Goal: Answer question/provide support: Share knowledge or assist other users

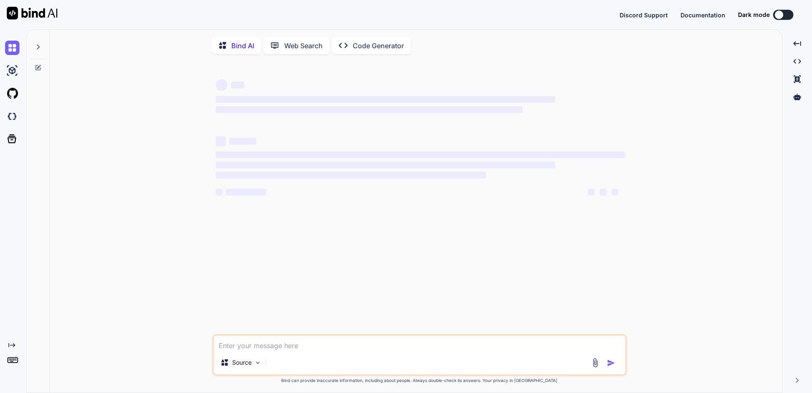
click at [36, 47] on icon at bounding box center [38, 47] width 7 height 7
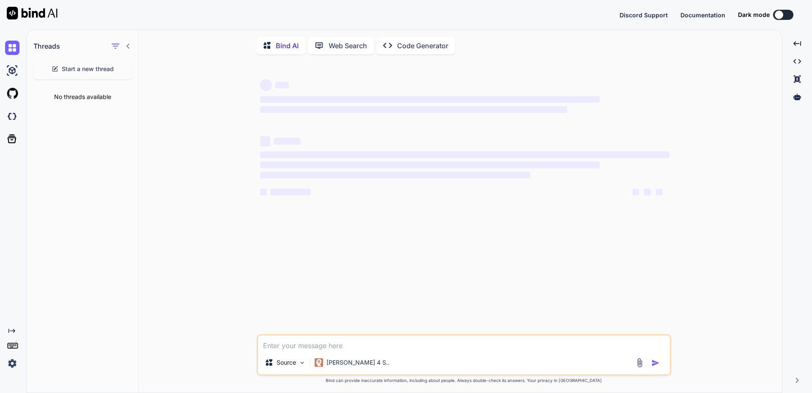
click at [13, 364] on img at bounding box center [12, 363] width 14 height 14
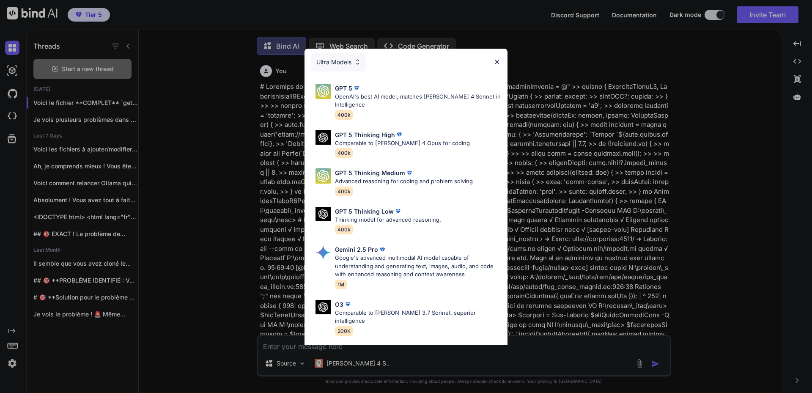
scroll to position [4, 0]
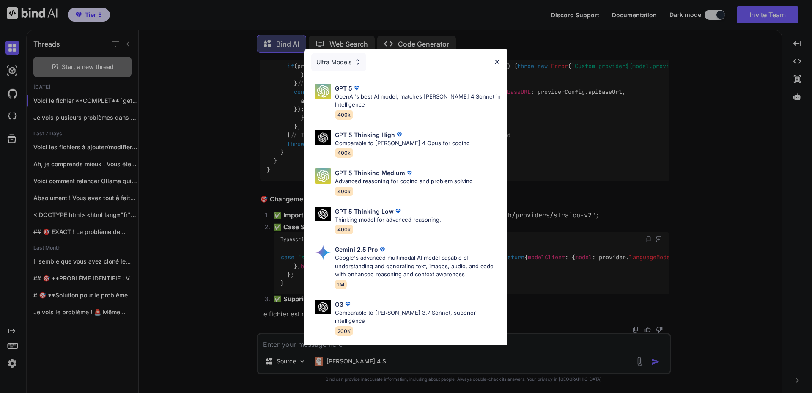
click at [79, 116] on div "Ultra Models GPT 5 OpenAI's best AI model, matches [PERSON_NAME] 4 Sonnet in In…" at bounding box center [406, 196] width 812 height 393
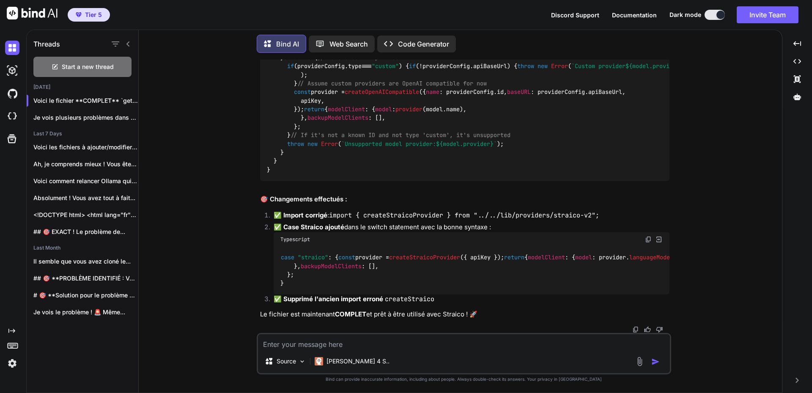
scroll to position [8356, 0]
click at [73, 99] on p "Voici le fichier **COMPLET** `get_model_client.ts` avec toutes..." at bounding box center [85, 100] width 105 height 8
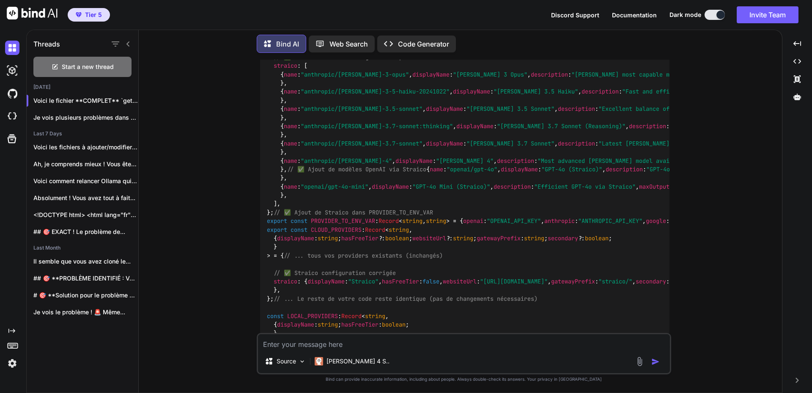
scroll to position [4886, 0]
click at [81, 114] on p "Je vois plusieurs problèmes dans vos logs...." at bounding box center [85, 117] width 105 height 8
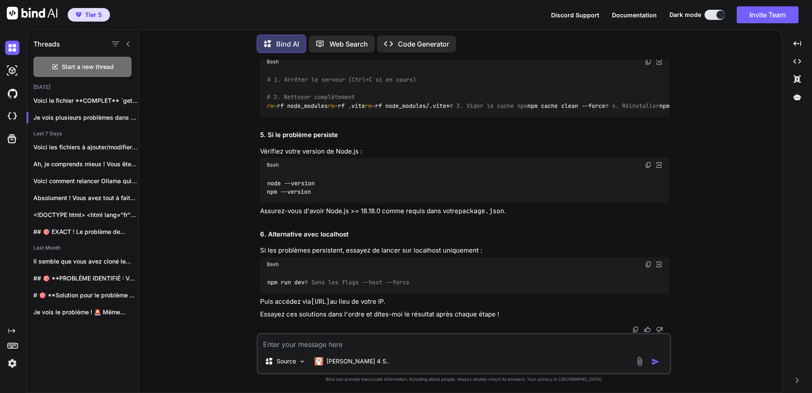
scroll to position [3667, 0]
click at [87, 143] on p "Voici les fichiers à ajouter/modifier pour corriger..." at bounding box center [85, 147] width 105 height 8
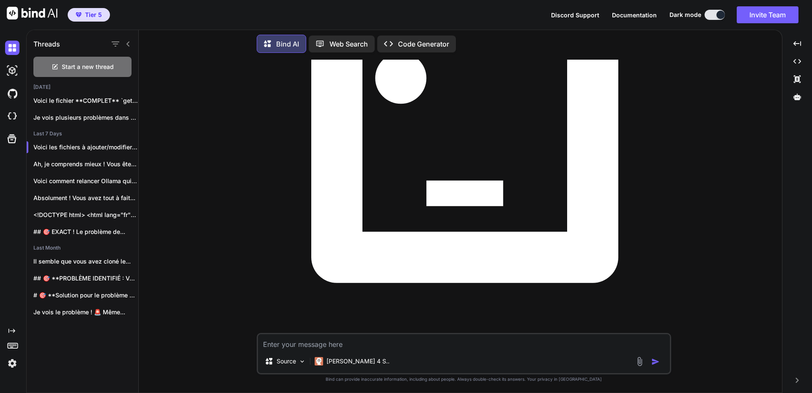
scroll to position [41033, 0]
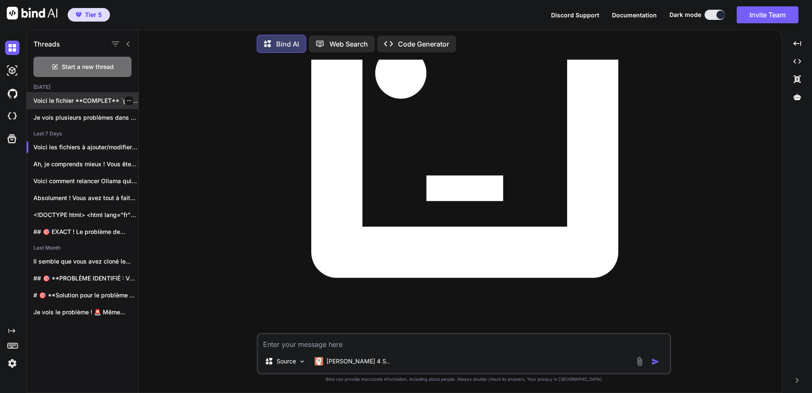
click at [56, 96] on p "Voici le fichier **COMPLET** `get_model_client.ts` avec toutes..." at bounding box center [85, 100] width 105 height 8
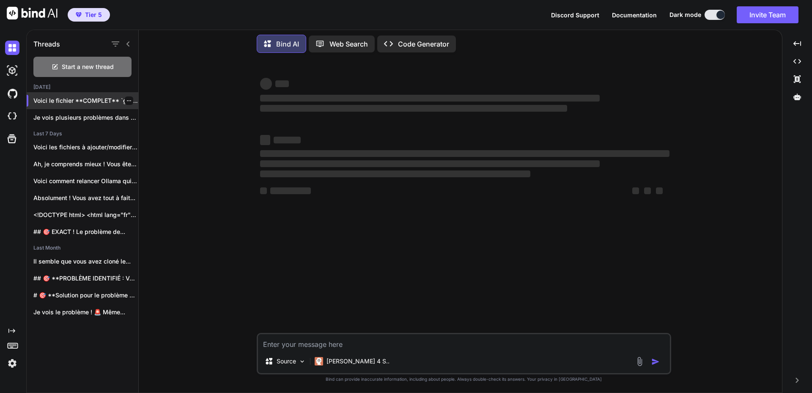
scroll to position [0, 0]
type textarea "x"
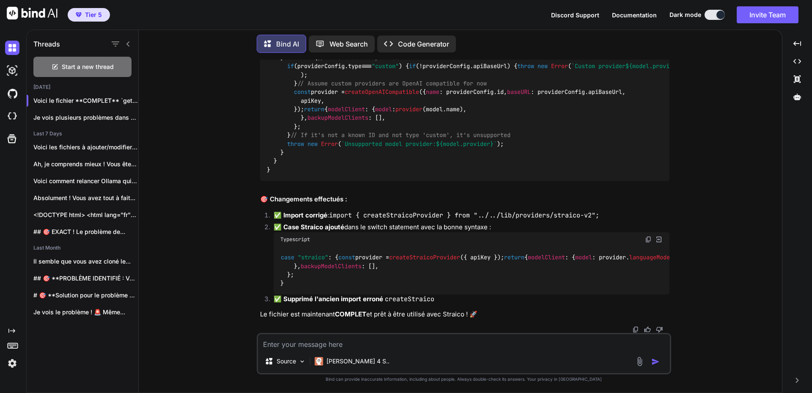
scroll to position [11826, 0]
click at [310, 341] on textarea at bounding box center [464, 341] width 412 height 15
type textarea "T"
type textarea "x"
type textarea "To"
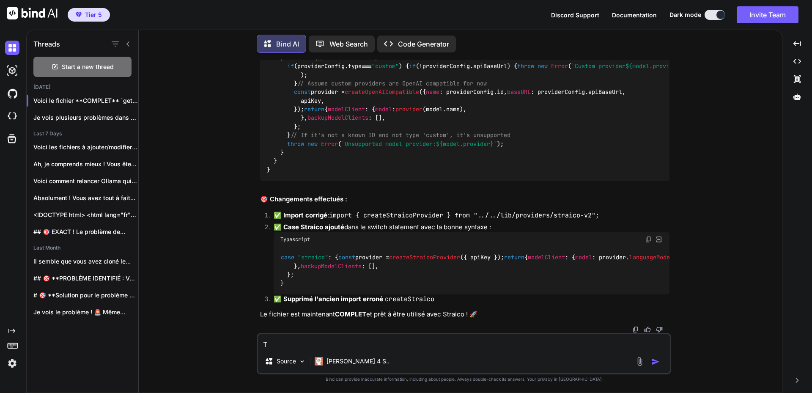
type textarea "x"
type textarea "Tou"
type textarea "x"
type textarea "Tout"
type textarea "x"
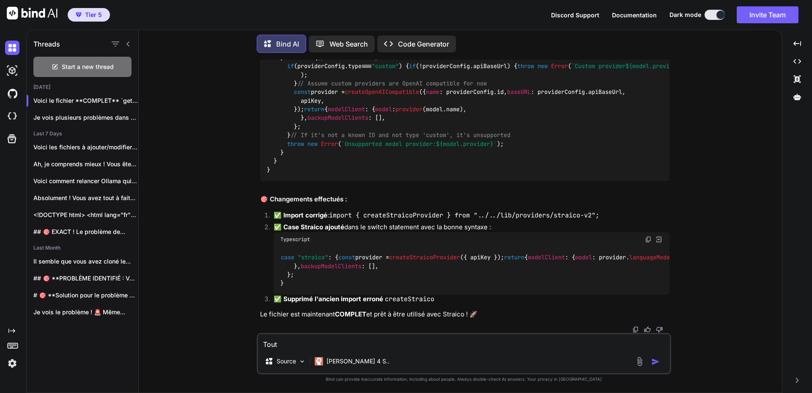
type textarea "Tout"
type textarea "x"
type textarea "Tout f"
type textarea "x"
type textarea "Tout fo"
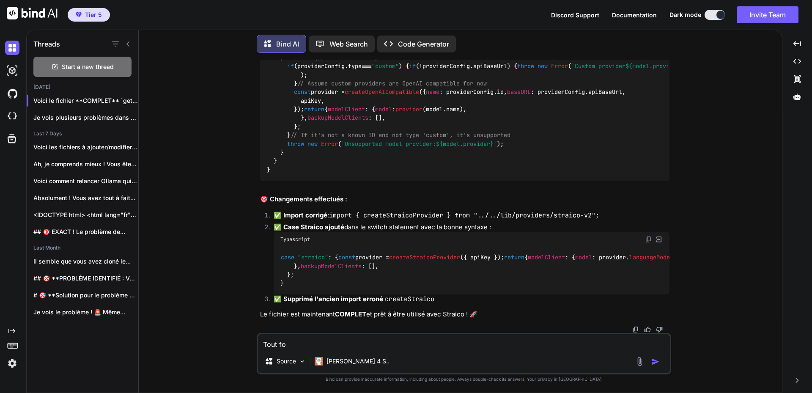
type textarea "x"
type textarea "Tout fon"
type textarea "x"
type textarea "Tout fonc"
type textarea "x"
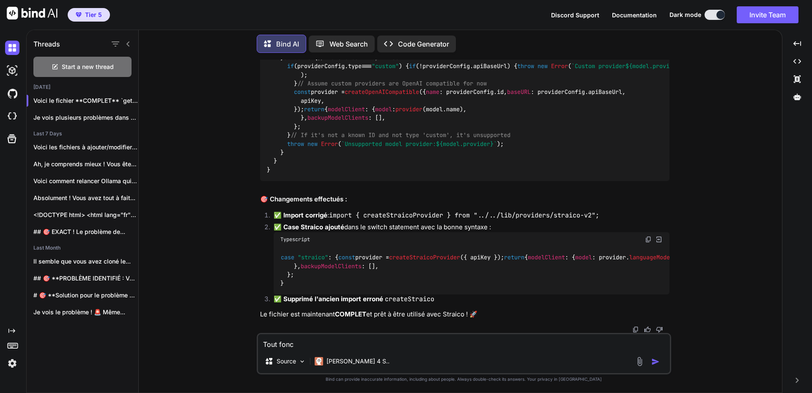
type textarea "Tout fonct"
type textarea "x"
type textarea "Tout foncti"
type textarea "x"
type textarea "Tout fonctio"
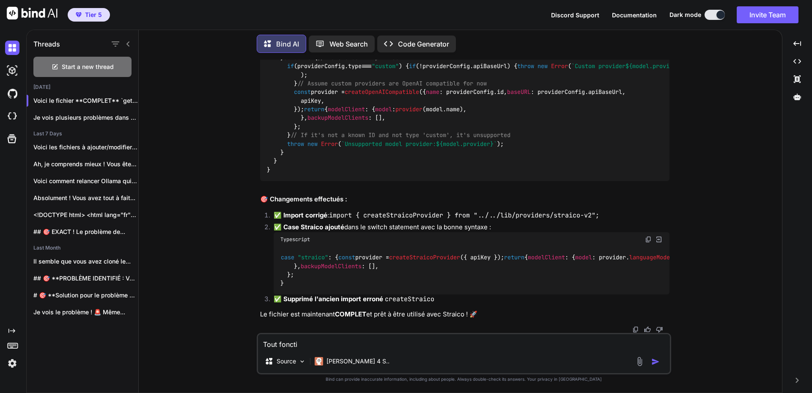
type textarea "x"
type textarea "Tout fonction"
type textarea "x"
type textarea "Tout fonctionn"
type textarea "x"
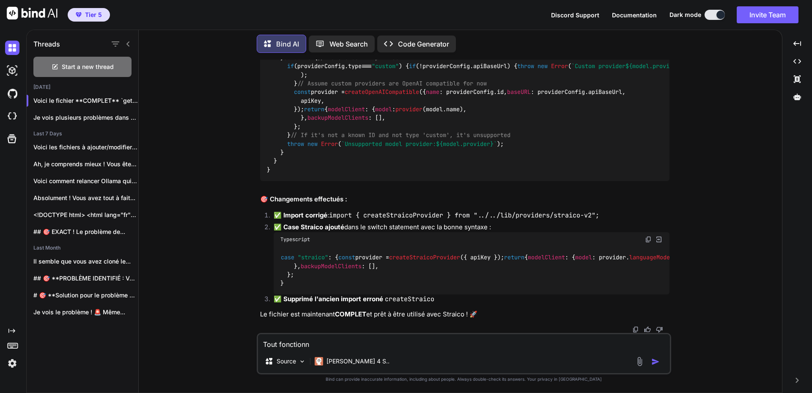
type textarea "Tout fonctionne"
type textarea "x"
type textarea "Tout fonctionne."
type textarea "x"
type textarea "Tout fonctionne."
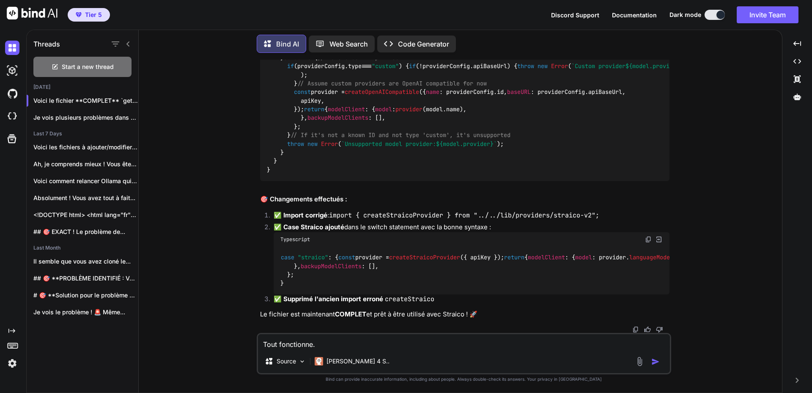
type textarea "x"
type textarea "Tout fonctionne. m"
type textarea "x"
type textarea "Tout fonctionne. ma"
type textarea "x"
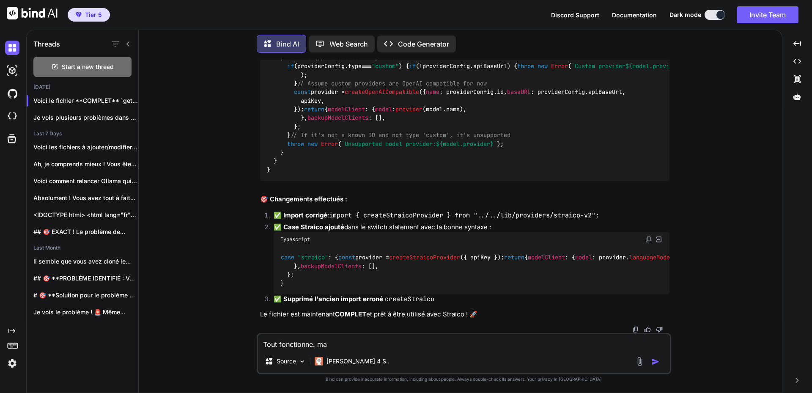
type textarea "Tout fonctionne. mai"
type textarea "x"
type textarea "Tout fonctionne. main"
type textarea "x"
type textarea "Tout fonctionne. maint"
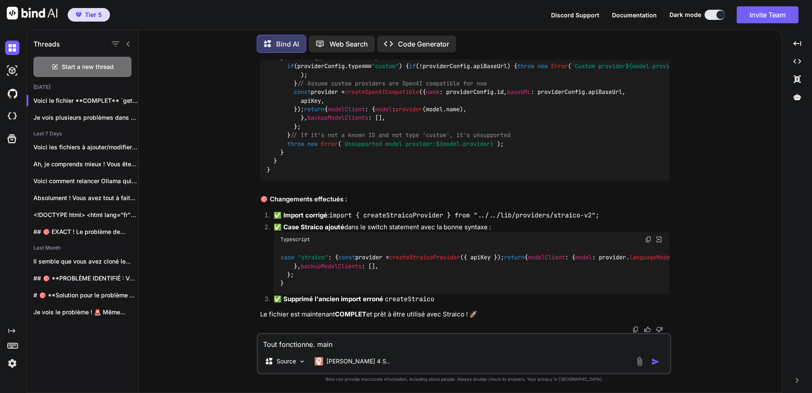
type textarea "x"
type textarea "Tout fonctionne. mainte"
type textarea "x"
type textarea "Tout fonctionne. mainten"
type textarea "x"
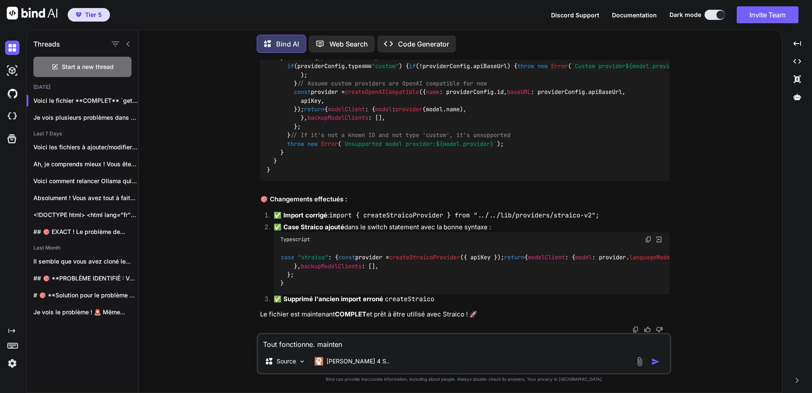
type textarea "Tout fonctionne. [GEOGRAPHIC_DATA]"
type textarea "x"
type textarea "Tout fonctionne. maintenan"
type textarea "x"
type textarea "Tout fonctionne. maintenant"
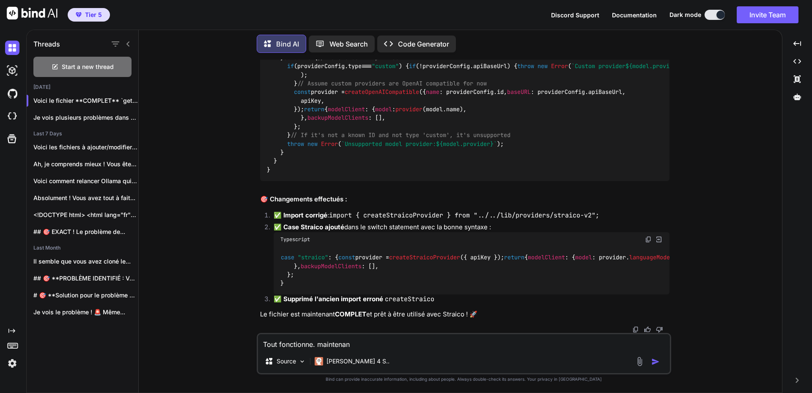
type textarea "x"
type textarea "Tout fonctionne. maintenant,"
type textarea "x"
type textarea "Tout fonctionne. maintenant,"
type textarea "x"
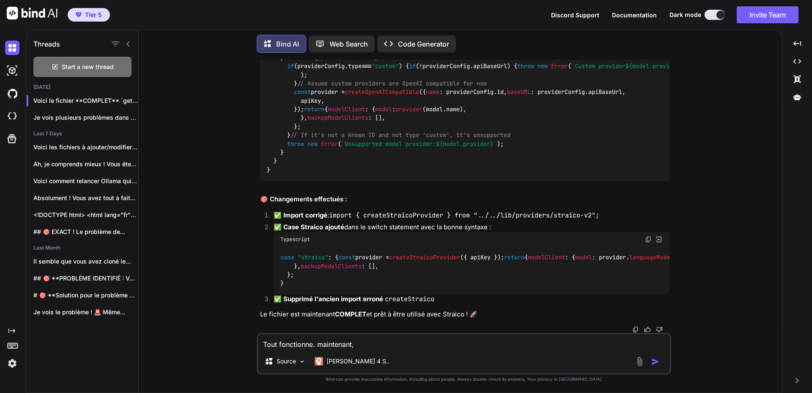
type textarea "Tout fonctionne. maintenant, c"
type textarea "x"
type textarea "Tout fonctionne. maintenant, co"
type textarea "x"
type textarea "Tout fonctionne. maintenant, com"
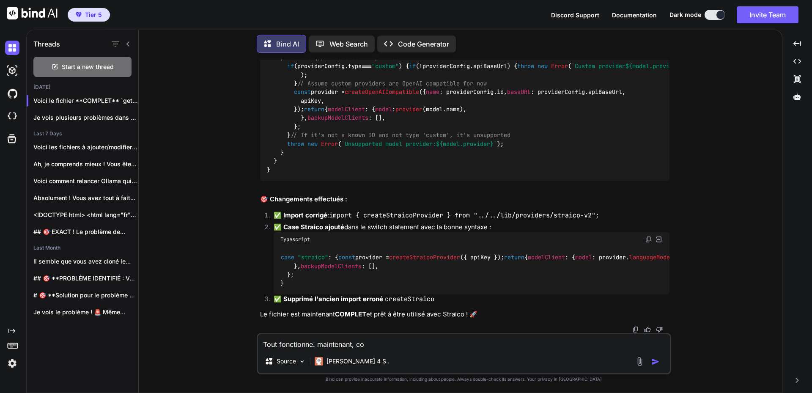
type textarea "x"
type textarea "Tout fonctionne. maintenant, comm"
type textarea "x"
type textarea "Tout fonctionne. maintenant, comme"
type textarea "x"
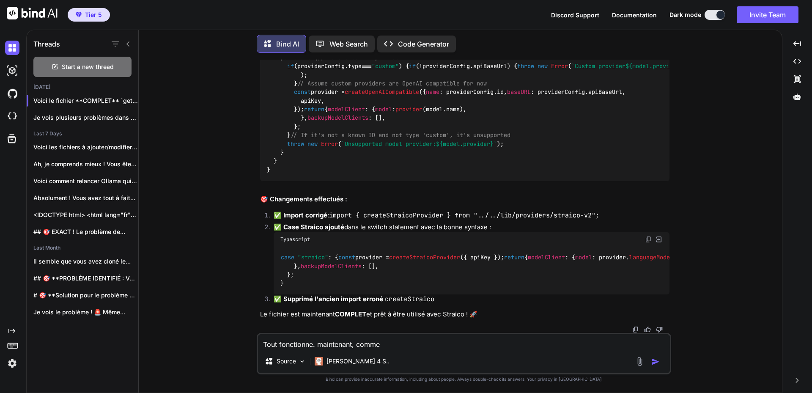
type textarea "Tout fonctionne. maintenant, commen"
type textarea "x"
type textarea "Tout fonctionne. maintenant, comment"
type textarea "x"
type textarea "Tout fonctionne. maintenant, comment"
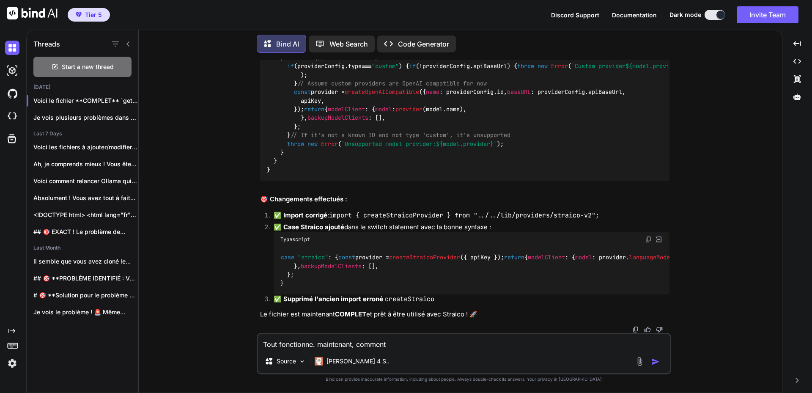
type textarea "x"
type textarea "Tout fonctionne. maintenant, comment f"
type textarea "x"
type textarea "Tout fonctionne. maintenant, comment fa"
type textarea "x"
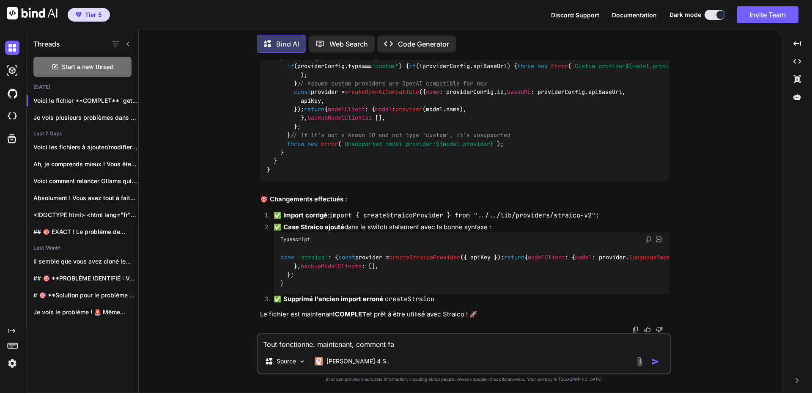
type textarea "Tout fonctionne. maintenant, comment fai"
type textarea "x"
type textarea "Tout fonctionne. maintenant, comment fair"
type textarea "x"
type textarea "Tout fonctionne. maintenant, comment faire"
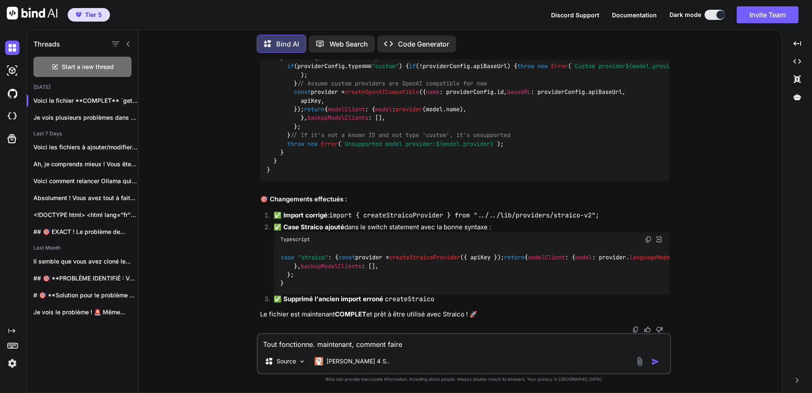
type textarea "x"
type textarea "Tout fonctionne. maintenant, comment faire"
type textarea "x"
type textarea "Tout fonctionne. maintenant, comment faire p"
type textarea "x"
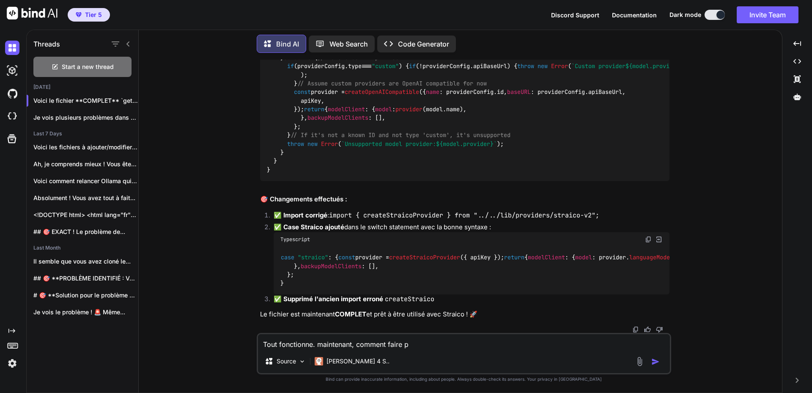
type textarea "Tout fonctionne. maintenant, comment faire po"
type textarea "x"
type textarea "Tout fonctionne. maintenant, comment faire pou"
type textarea "x"
type textarea "Tout fonctionne. maintenant, comment faire pour"
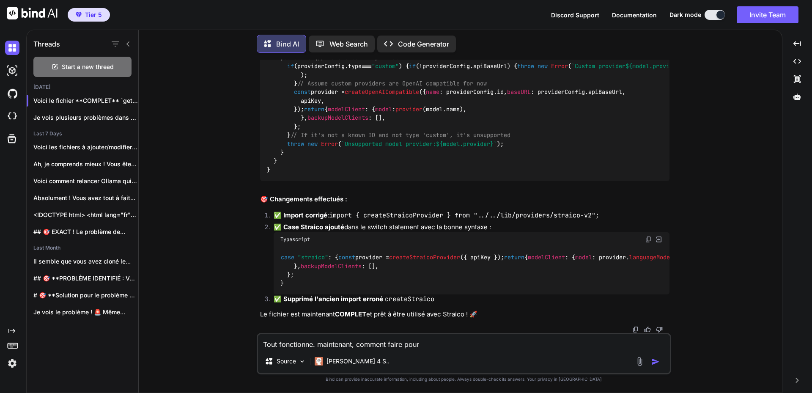
type textarea "x"
type textarea "Tout fonctionne. maintenant, comment faire pour"
type textarea "x"
type textarea "Tout fonctionne. maintenant, comment faire pour c"
type textarea "x"
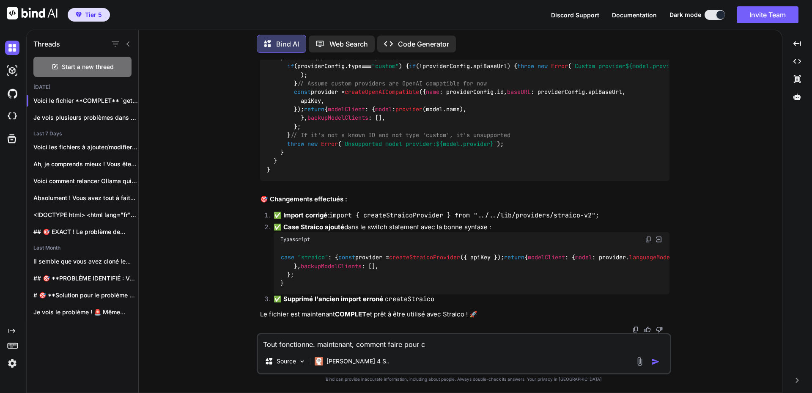
type textarea "Tout fonctionne. maintenant, comment faire pour cr"
type textarea "x"
type textarea "Tout fonctionne. maintenant, comment faire pour cré"
type textarea "x"
type textarea "Tout fonctionne. maintenant, comment faire pour créé"
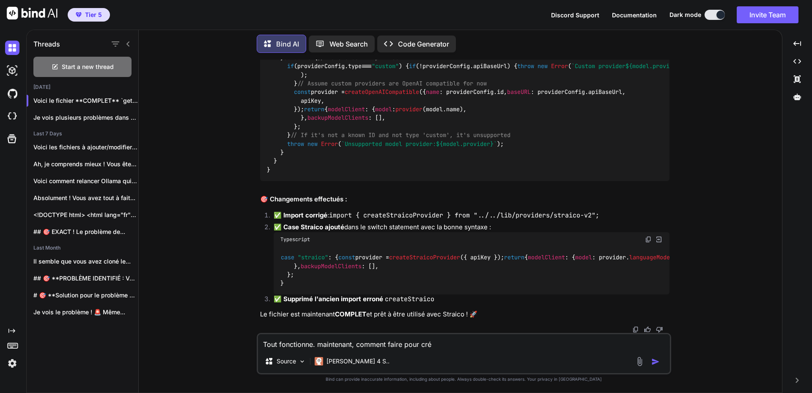
type textarea "x"
type textarea "Tout fonctionne. maintenant, comment faire pour cré"
type textarea "x"
type textarea "Tout fonctionne. maintenant, comment faire pour crée"
type textarea "x"
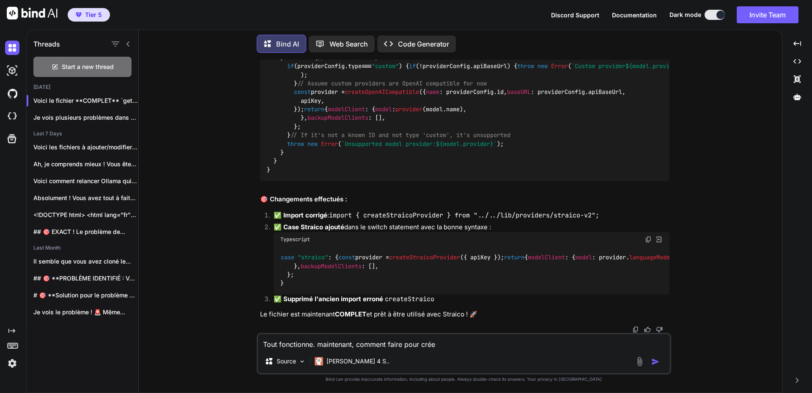
type textarea "Tout fonctionne. maintenant, comment faire pour créer"
type textarea "x"
type textarea "Tout fonctionne. maintenant, comment faire pour créer"
type textarea "x"
type textarea "Tout fonctionne. maintenant, comment faire pour créer l"
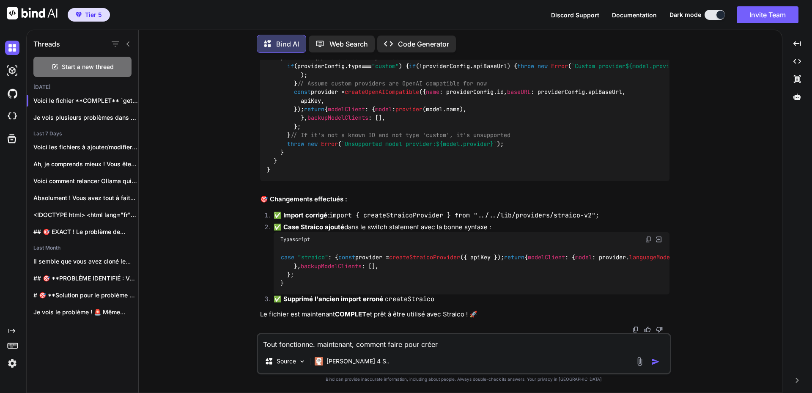
type textarea "x"
type textarea "Tout fonctionne. maintenant, comment faire pour créer le"
type textarea "x"
type textarea "Tout fonctionne. maintenant, comment faire pour créer le"
type textarea "x"
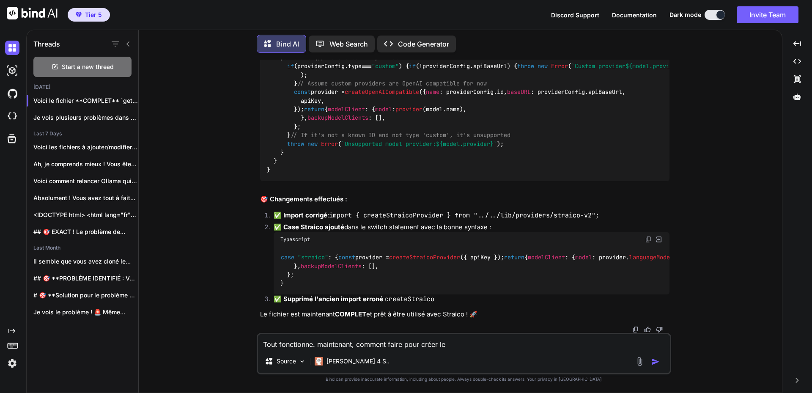
type textarea "Tout fonctionne. maintenant, comment faire pour créer le f"
type textarea "x"
type textarea "Tout fonctionne. maintenant, comment faire pour créer le fi"
type textarea "x"
type textarea "Tout fonctionne. maintenant, comment faire pour créer le fic"
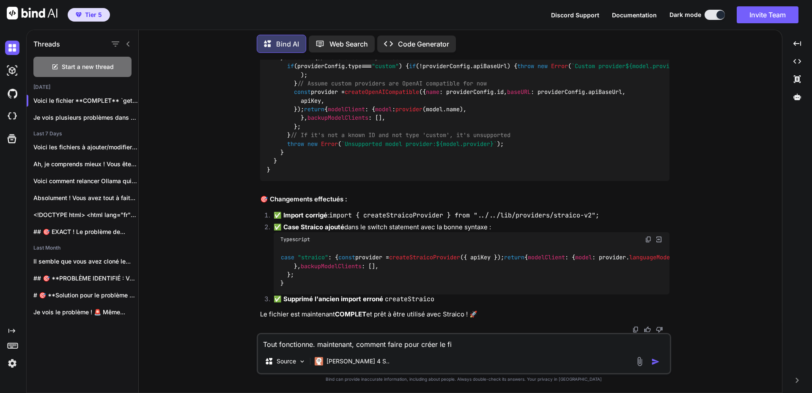
type textarea "x"
type textarea "Tout fonctionne. maintenant, comment faire pour créer le fich"
type textarea "x"
type textarea "Tout fonctionne. maintenant, comment faire pour créer le fichie"
type textarea "x"
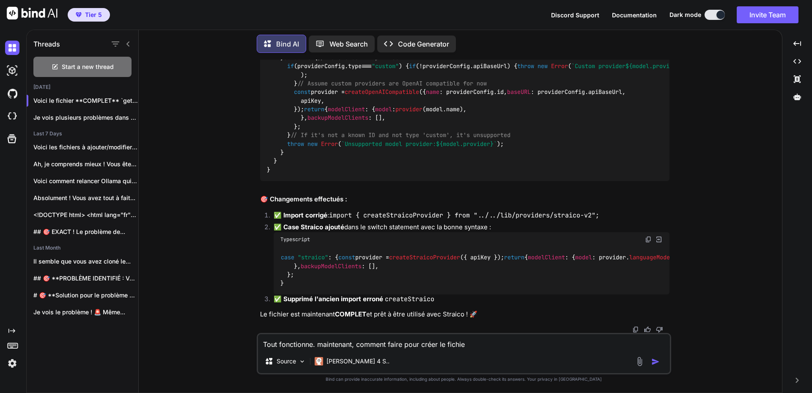
type textarea "Tout fonctionne. maintenant, comment faire pour créer le fichier"
type textarea "x"
type textarea "Tout fonctionne. maintenant, comment faire pour créer le fichier"
type textarea "x"
type textarea "Tout fonctionne. maintenant, comment faire pour créer le fichier e"
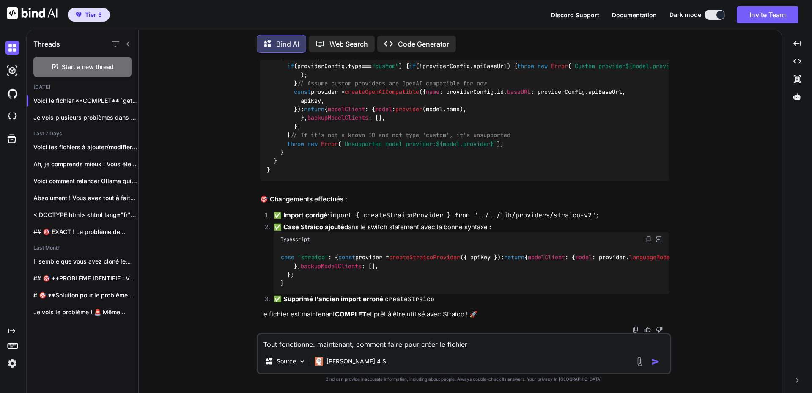
type textarea "x"
type textarea "Tout fonctionne. maintenant, comment faire pour créer le fichier ex"
type textarea "x"
type textarea "Tout fonctionne. maintenant, comment faire pour créer le fichier exe"
type textarea "x"
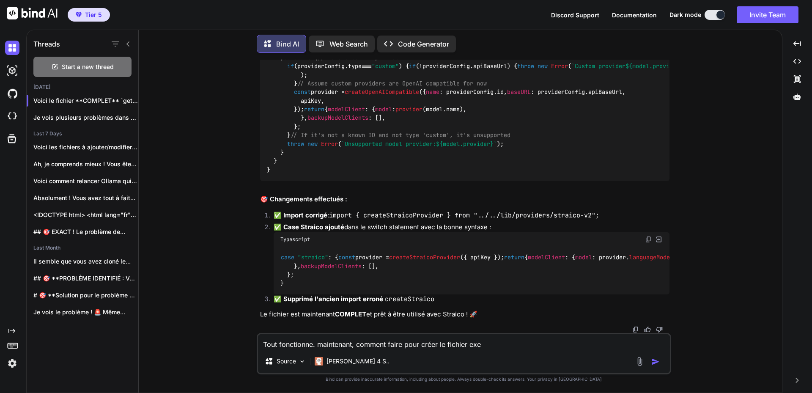
type textarea "Tout fonctionne. maintenant, comment faire pour créer le fichier exec"
type textarea "x"
type textarea "Tout fonctionne. maintenant, comment faire pour créer le fichier execu"
type textarea "x"
type textarea "Tout fonctionne. maintenant, comment faire pour créer le fichier execut"
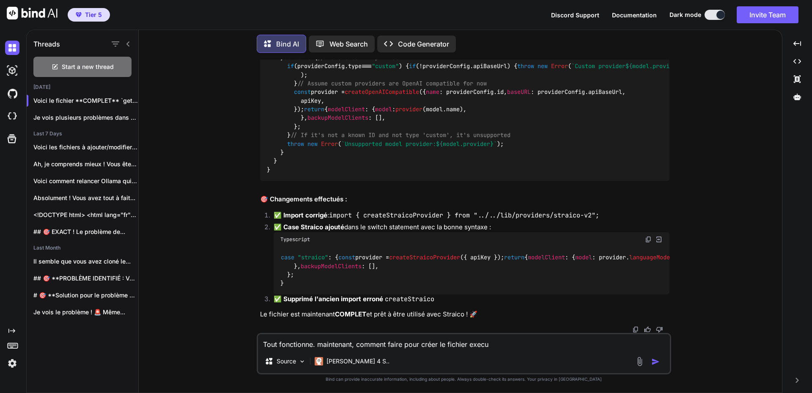
type textarea "x"
type textarea "Tout fonctionne. maintenant, comment faire pour créer le fichier executa"
type textarea "x"
type textarea "Tout fonctionne. maintenant, comment faire pour créer le fichier executab"
type textarea "x"
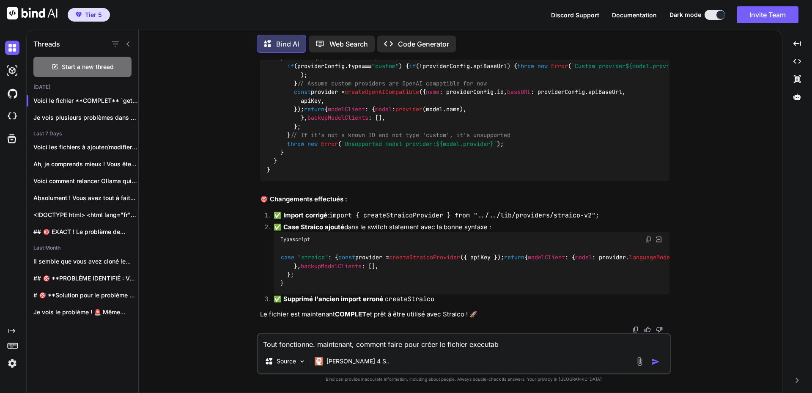
type textarea "Tout fonctionne. maintenant, comment faire pour créer le fichier executa"
type textarea "x"
type textarea "Tout fonctionne. maintenant, comment faire pour créer le fichier executab"
type textarea "x"
type textarea "Tout fonctionne. maintenant, comment faire pour créer le fichier executabl"
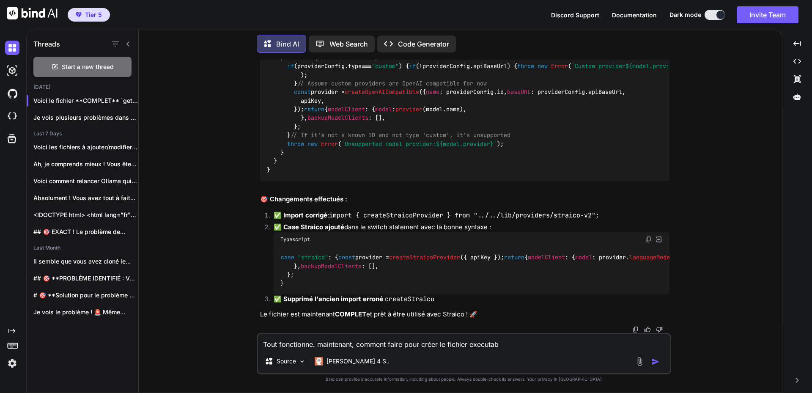
type textarea "x"
type textarea "Tout fonctionne. maintenant, comment faire pour créer le fichier executable"
type textarea "x"
type textarea "Tout fonctionne. maintenant, comment faire pour créer le fichier executable"
type textarea "x"
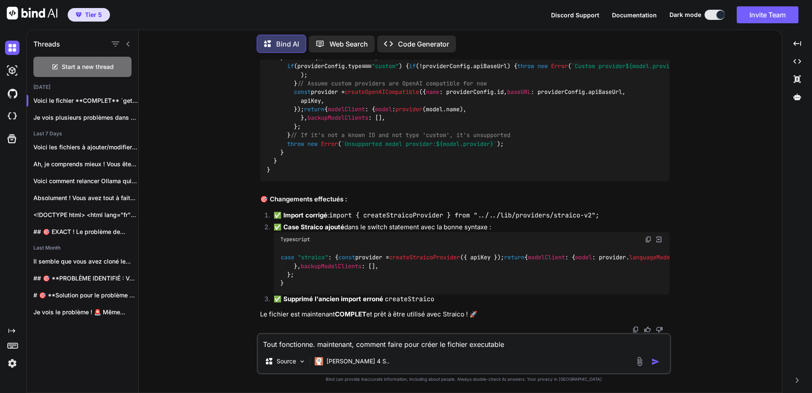
type textarea "Tout fonctionne. maintenant, comment faire pour créer le fichier executable p"
type textarea "x"
type textarea "Tout fonctionne. maintenant, comment faire pour créer le fichier executable po"
type textarea "x"
type textarea "Tout fonctionne. maintenant, comment faire pour créer le fichier executable pou"
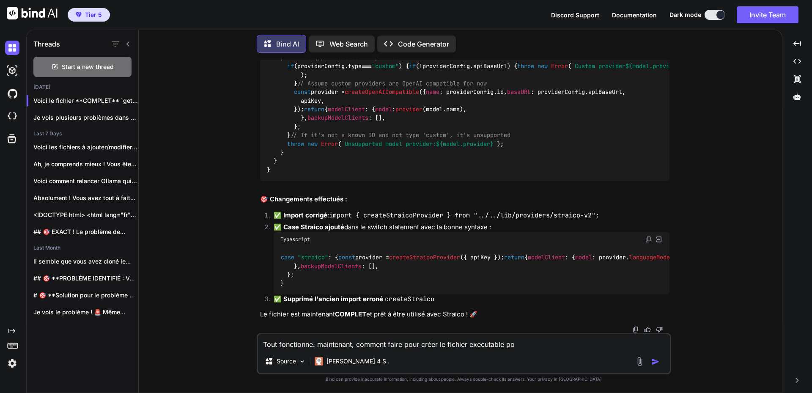
type textarea "x"
type textarea "Tout fonctionne. maintenant, comment faire pour créer le fichier executable pour"
type textarea "x"
type textarea "Tout fonctionne. maintenant, comment faire pour créer le fichier executable pour"
type textarea "x"
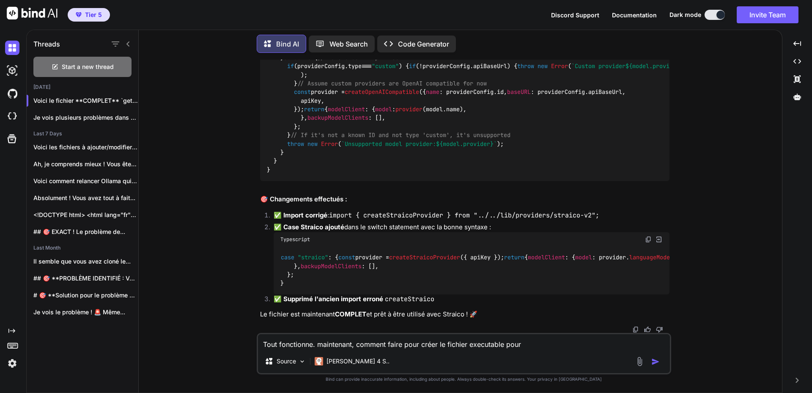
type textarea "Tout fonctionne. maintenant, comment faire pour créer le fichier executable pour"
type textarea "x"
type textarea "Tout fonctionne. maintenant, comment faire pour créer le fichier executable pou"
type textarea "x"
type textarea "Tout fonctionne. maintenant, comment faire pour créer le fichier executable po"
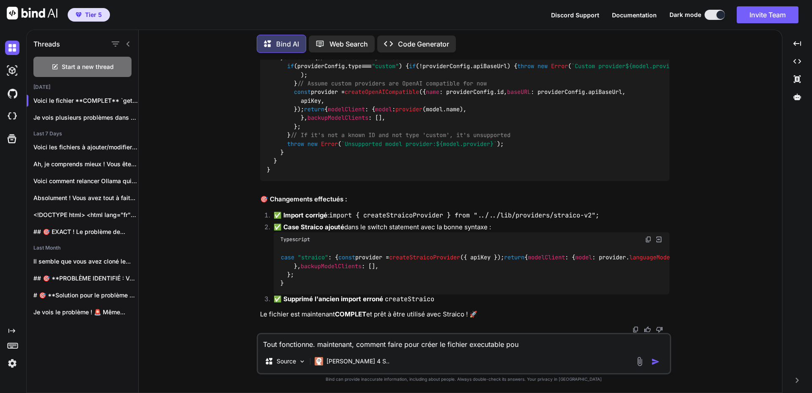
type textarea "x"
type textarea "Tout fonctionne. maintenant, comment faire pour créer le fichier executable p"
type textarea "x"
type textarea "Tout fonctionne. maintenant, comment faire pour créer le fichier executable"
type textarea "x"
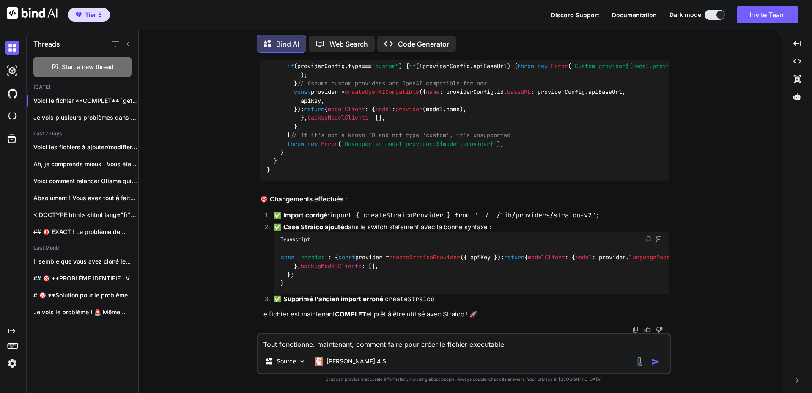
type textarea "Tout fonctionne. maintenant, comment faire pour créer le fichier executable"
type textarea "x"
type textarea "Tout fonctionne. maintenant, comment faire pour créer le fichier executable."
type textarea "x"
type textarea "Tout fonctionne. maintenant, comment faire pour créer le fichier executable"
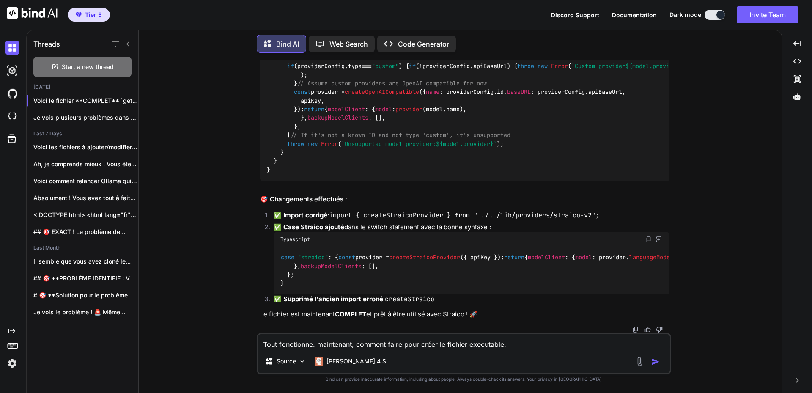
type textarea "x"
type textarea "Tout fonctionne. maintenant, comment faire pour créer le fichier executable."
type textarea "x"
type textarea "Tout fonctionne. maintenant, comment faire pour créer le fichier executable"
type textarea "x"
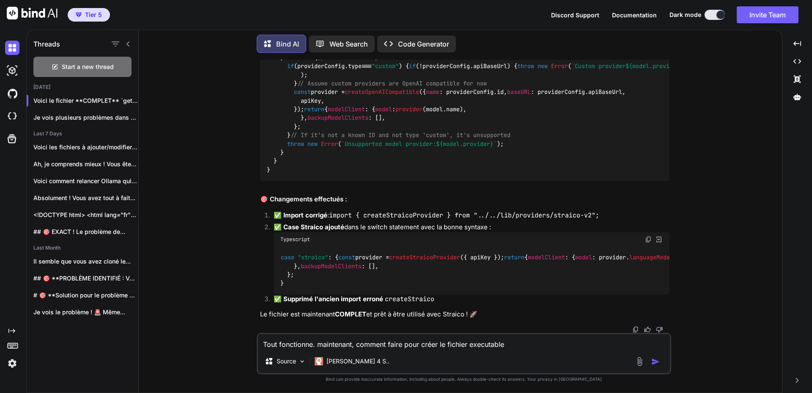
type textarea "Tout fonctionne. maintenant, comment faire pour créer le fichier executable?"
type textarea "x"
type textarea "Tout fonctionne. maintenant, comment faire pour créer le fichier executable?"
type textarea "x"
click at [504, 342] on textarea "Tout fonctionne. maintenant, comment faire pour créer le fichier executable?" at bounding box center [464, 341] width 412 height 15
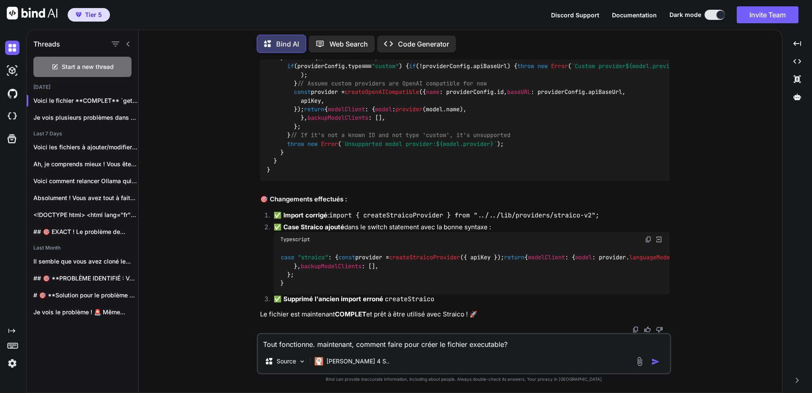
type textarea "Tout fonctionne. maintenant, comment faire pour créer le fichier executable ?"
type textarea "x"
type textarea "Tout fonctionne. maintenant, comment faire pour créer le fichier executable p?"
type textarea "x"
type textarea "Tout fonctionne. maintenant, comment faire pour créer le fichier executable po?"
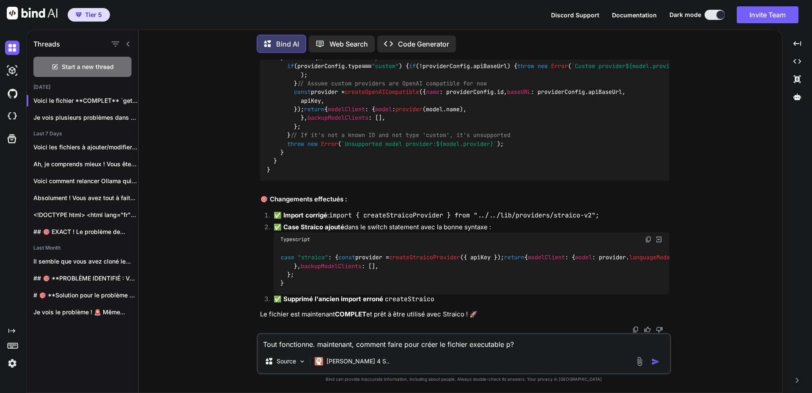
type textarea "x"
type textarea "Tout fonctionne. maintenant, comment faire pour créer le fichier executable pou?"
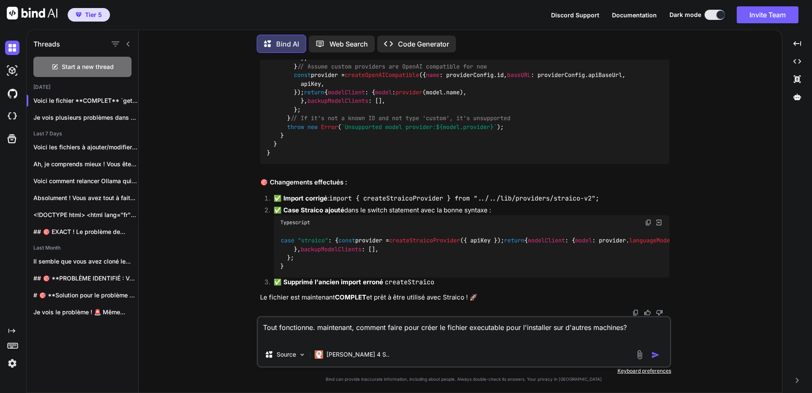
paste textarea "background.gif"
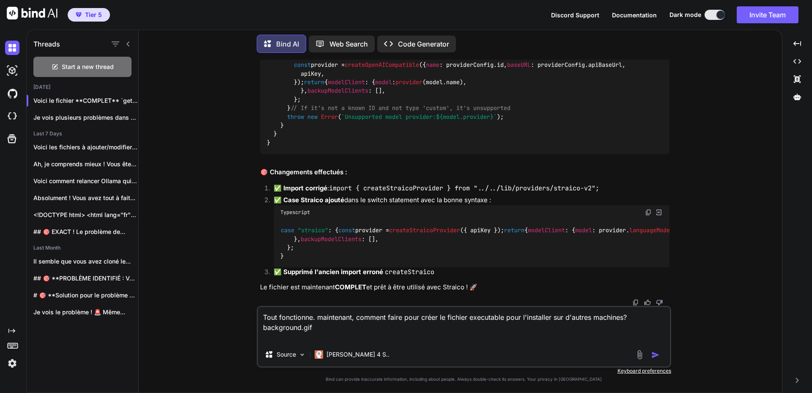
paste textarea "dyad-0.20.0-full.nupkg"
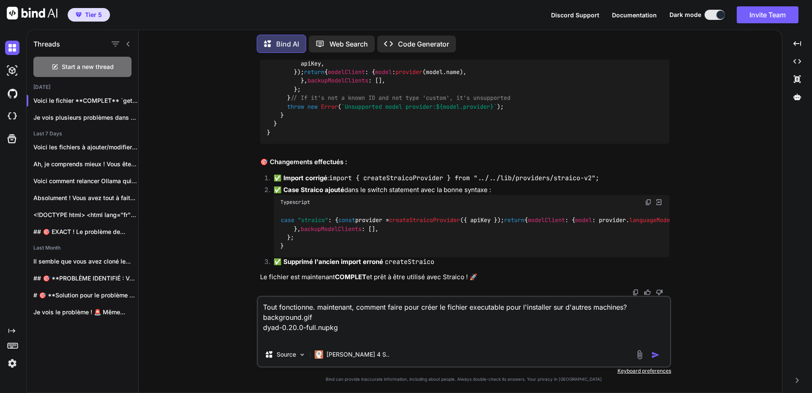
paste textarea "RELEASES"
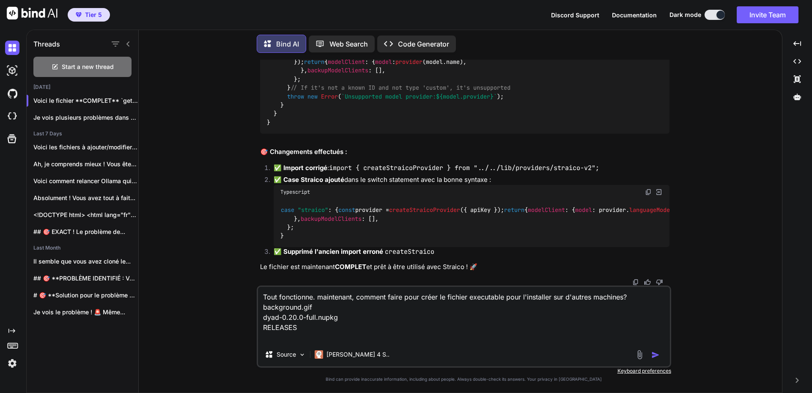
paste textarea "Update.exe"
click at [633, 295] on textarea "Tout fonctionne. maintenant, comment faire pour créer le fichier executable pou…" at bounding box center [464, 315] width 412 height 56
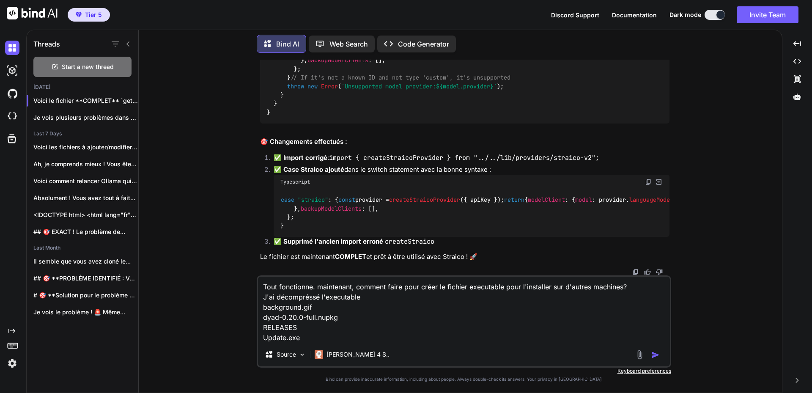
paste textarea "dyad-0.20.0.Setup.exe"
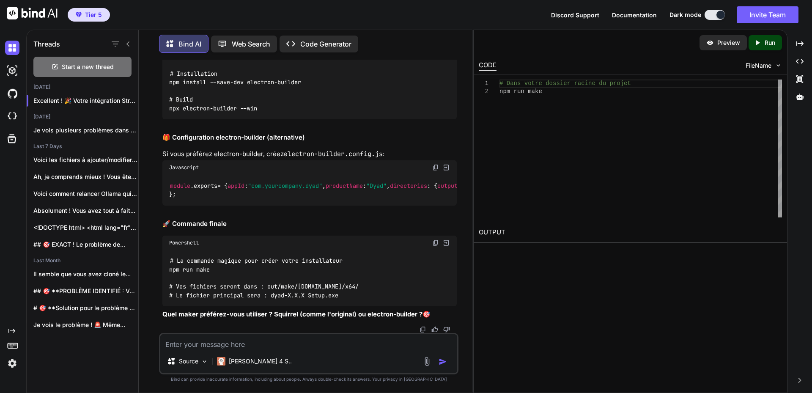
scroll to position [13782, 0]
click at [205, 343] on textarea at bounding box center [308, 341] width 297 height 15
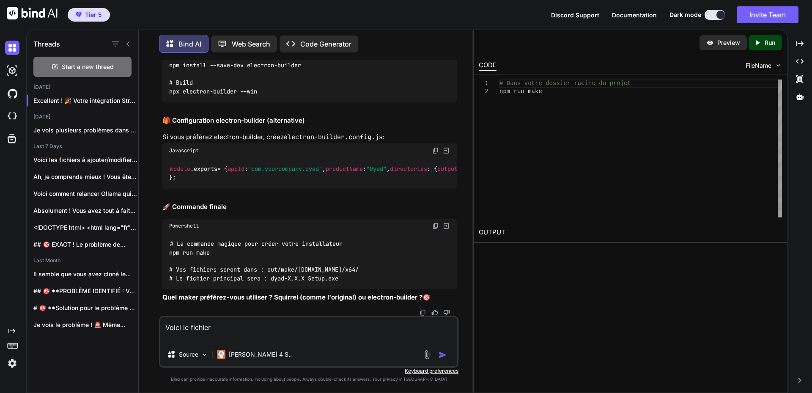
paste textarea "import type { ForgeConfig } from "@electron-forge/shared-types"; import { Maker…"
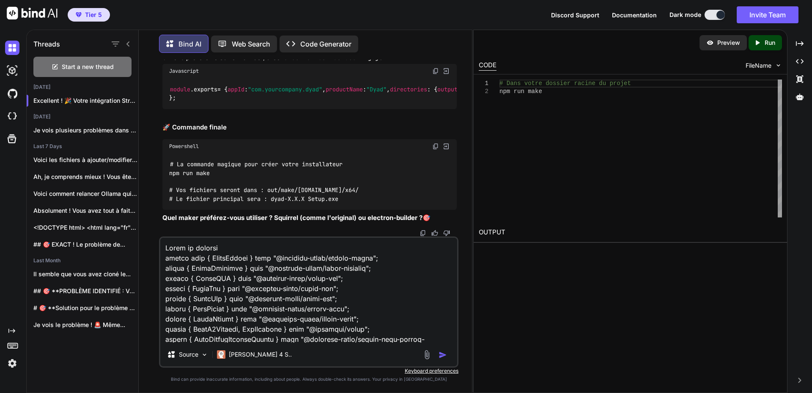
scroll to position [13401, 0]
drag, startPoint x: 262, startPoint y: 143, endPoint x: 319, endPoint y: 143, distance: 56.3
copy code "forge.config.js"
click at [233, 245] on textarea at bounding box center [308, 290] width 297 height 105
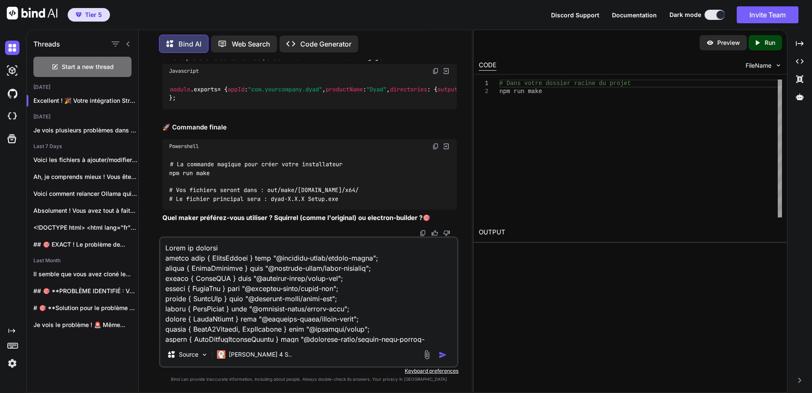
paste textarea "forge.config.js"
click at [446, 355] on img "button" at bounding box center [443, 355] width 8 height 8
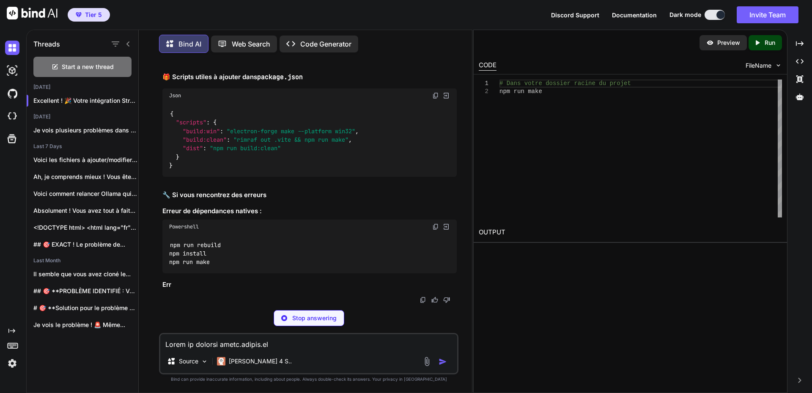
scroll to position [15334, 0]
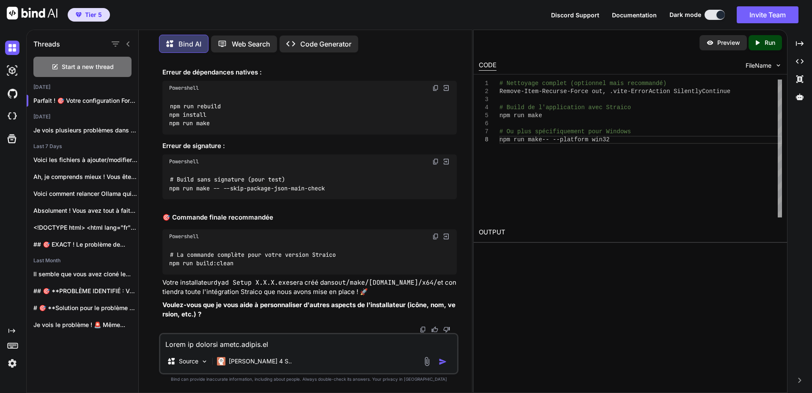
drag, startPoint x: 170, startPoint y: 239, endPoint x: 311, endPoint y: 239, distance: 140.9
copy code "npm run make -- --platform win32"
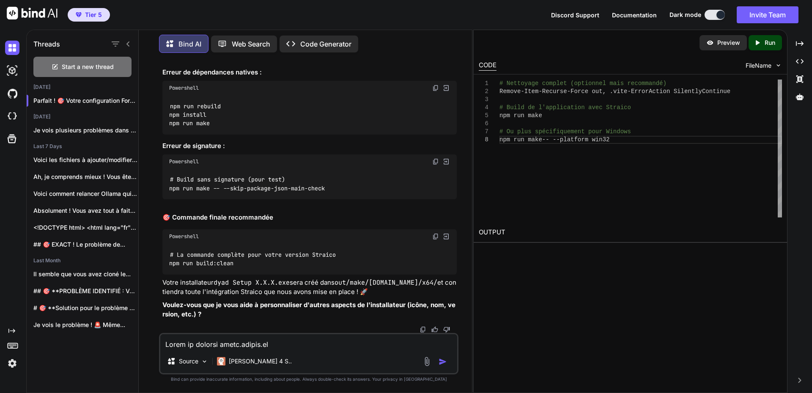
click at [227, 344] on textarea at bounding box center [308, 341] width 297 height 15
paste textarea "lo I:\dolorsi\_amet\cons AD E:\seddoei\_temp\inci> utl etd magn -- --aliquaen a…"
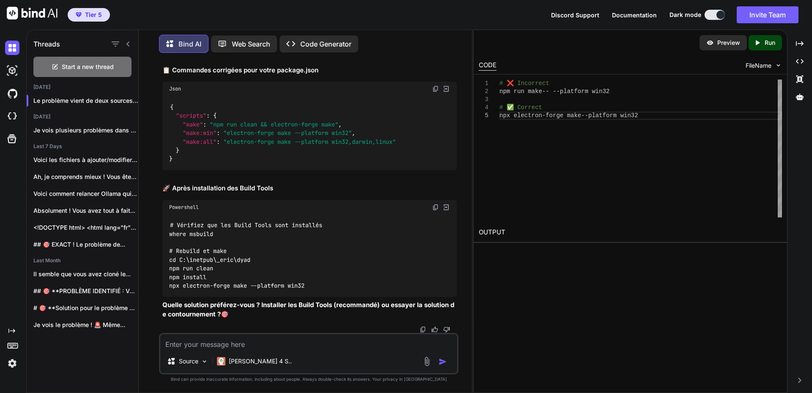
scroll to position [16796, 0]
drag, startPoint x: 170, startPoint y: 213, endPoint x: 449, endPoint y: 217, distance: 278.9
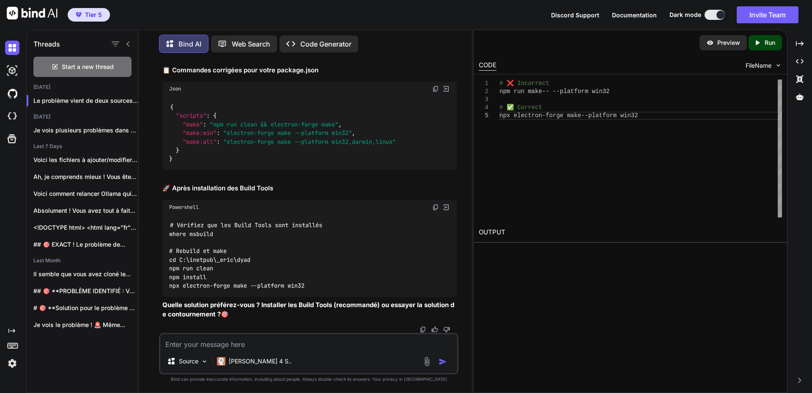
copy code "choco install visualstudio2022buildtools --package-parameters "--add Microsoft.…"
drag, startPoint x: 269, startPoint y: 342, endPoint x: 284, endPoint y: 335, distance: 16.5
click at [269, 342] on textarea at bounding box center [308, 341] width 297 height 15
drag, startPoint x: 170, startPoint y: 211, endPoint x: 344, endPoint y: 212, distance: 173.9
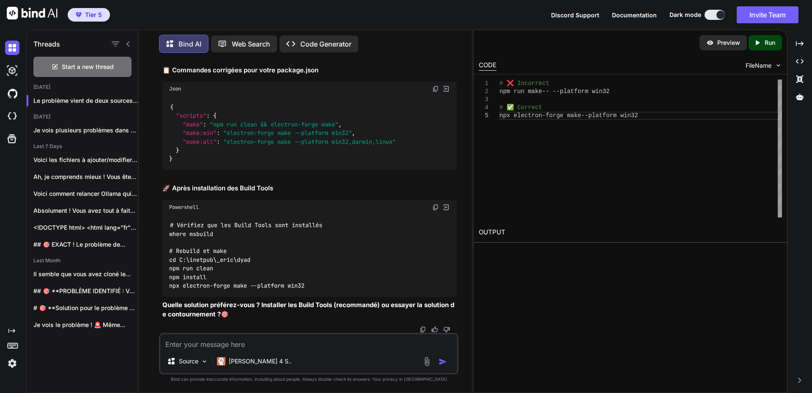
copy code "npx electron-forge make --platform win32"
drag, startPoint x: 177, startPoint y: 188, endPoint x: 345, endPoint y: 187, distance: 168.4
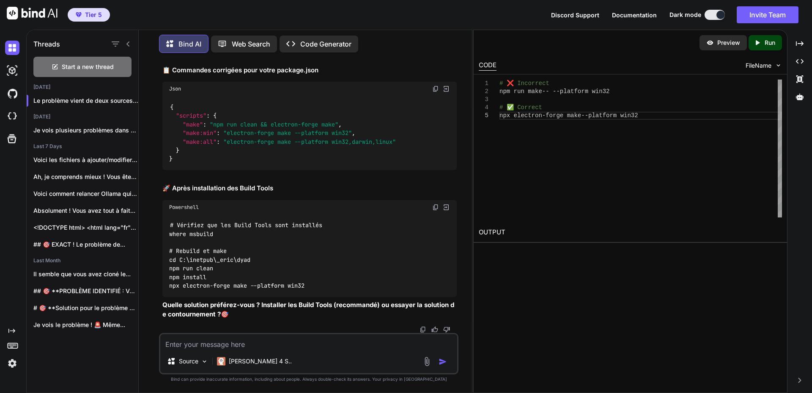
copy code "[URL][DOMAIN_NAME]"
click at [198, 342] on textarea at bounding box center [308, 341] width 297 height 15
paste textarea "[URL][DOMAIN_NAME]"
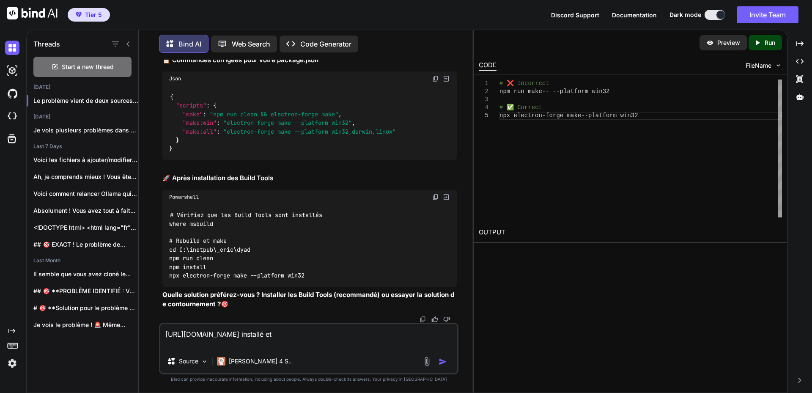
scroll to position [0, 96]
drag, startPoint x: 169, startPoint y: 256, endPoint x: 462, endPoint y: 257, distance: 292.8
click at [462, 257] on div "You Bind AI 🔧 Erreur de chemin ! Le fichier get_model_client.ts ne trouve pas l…" at bounding box center [309, 226] width 327 height 333
drag, startPoint x: 170, startPoint y: 126, endPoint x: 329, endPoint y: 130, distance: 159.6
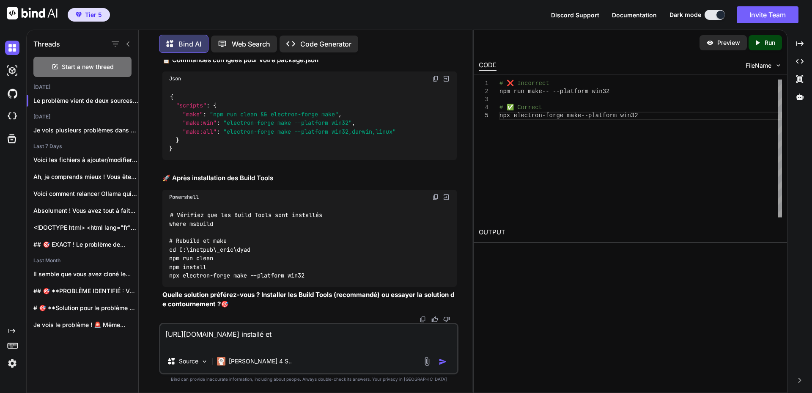
copy code "npx electron-forge make --platform win32"
click at [217, 343] on textarea "[URL][DOMAIN_NAME] installé et" at bounding box center [308, 336] width 297 height 25
paste textarea "npx electron-forge make --platform win32"
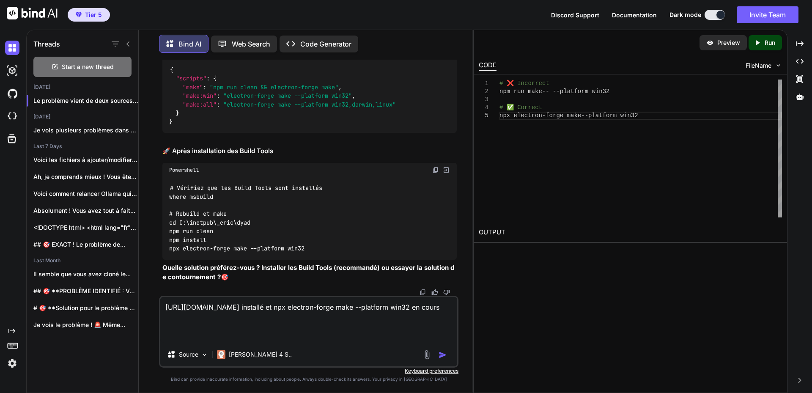
click at [191, 333] on textarea "[URL][DOMAIN_NAME] installé et npx electron-forge make --platform win32 en cours" at bounding box center [308, 320] width 297 height 46
paste textarea "LO I:\dolorsi\_amet\cons> adi elitsedd-eiusm temp --incididu utl47 √ Etdolore m…"
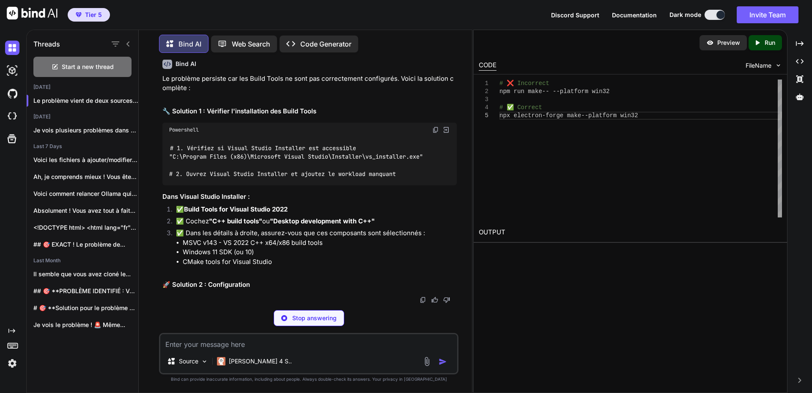
scroll to position [18206, 0]
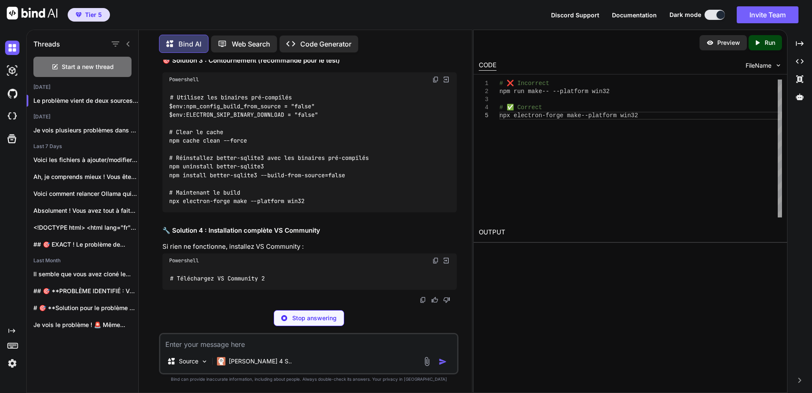
scroll to position [18333, 0]
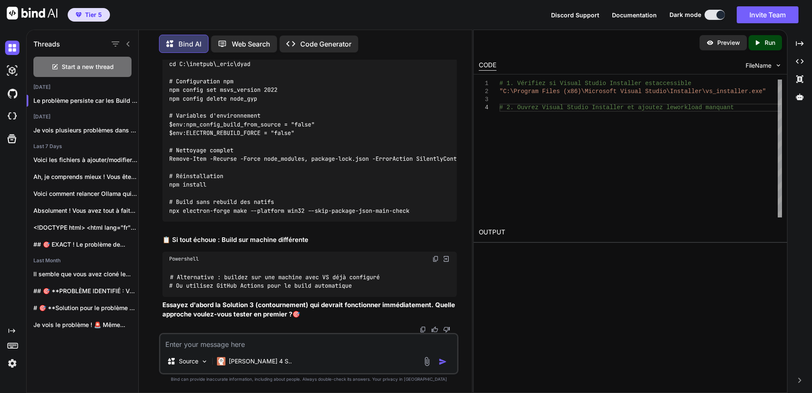
drag, startPoint x: 404, startPoint y: 182, endPoint x: 416, endPoint y: 161, distance: 23.7
drag, startPoint x: 273, startPoint y: 300, endPoint x: 290, endPoint y: 299, distance: 17.4
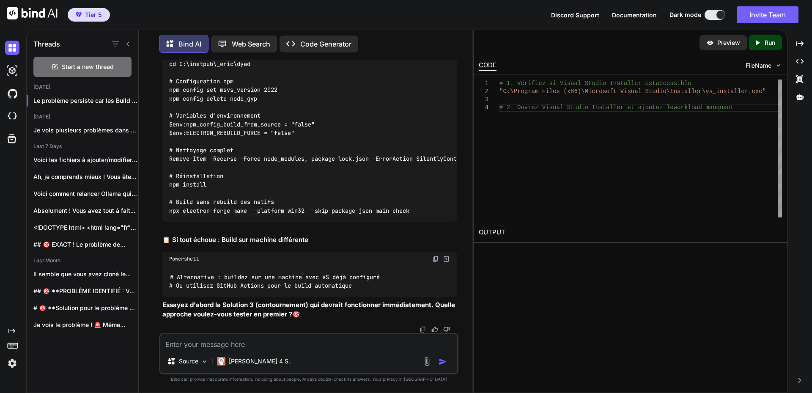
drag, startPoint x: 170, startPoint y: 272, endPoint x: 303, endPoint y: 268, distance: 133.3
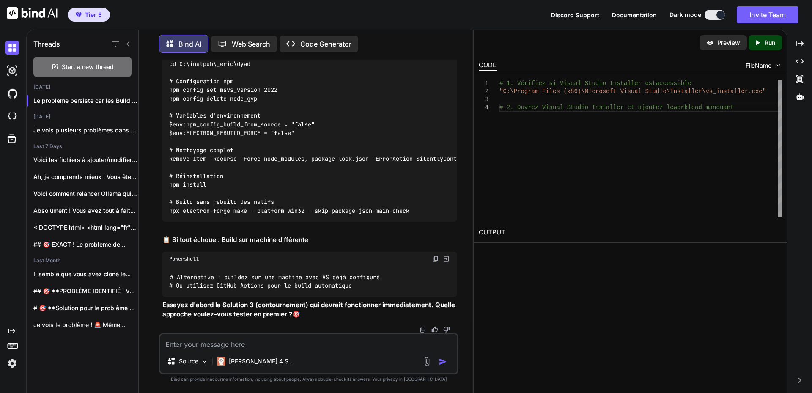
drag, startPoint x: 170, startPoint y: 273, endPoint x: 286, endPoint y: 273, distance: 115.9
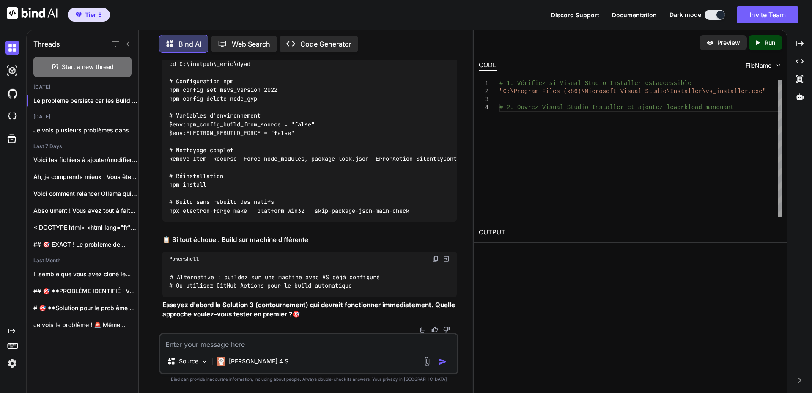
scroll to position [18756, 0]
drag, startPoint x: 169, startPoint y: 190, endPoint x: 372, endPoint y: 194, distance: 203.2
copy code "winget install [DOMAIN_NAME]"
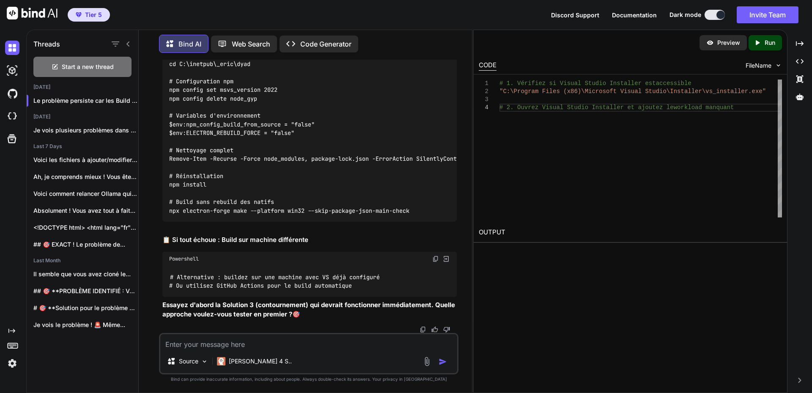
scroll to position [18629, 0]
drag, startPoint x: 171, startPoint y: 206, endPoint x: 349, endPoint y: 210, distance: 178.2
copy code "npx electron-forge make --platform win32"
drag, startPoint x: 241, startPoint y: 340, endPoint x: 289, endPoint y: 344, distance: 48.4
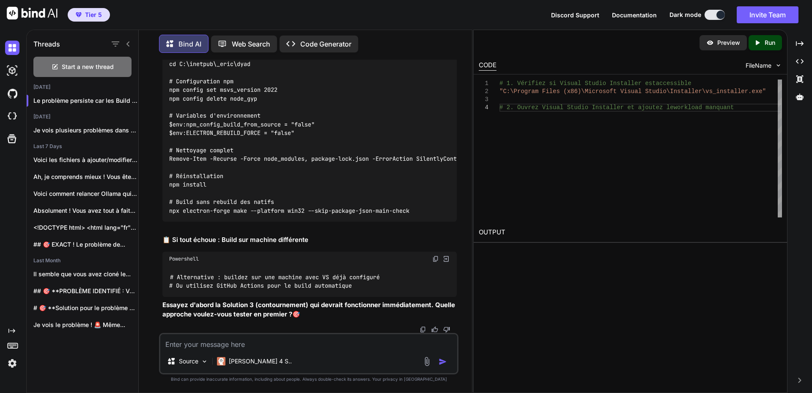
click at [241, 340] on textarea at bounding box center [308, 341] width 297 height 15
paste textarea "lor ipsumdo sitame-consec4 --adipi-elit-seddoe=tempo inc utla Etdolor mag aliqu…"
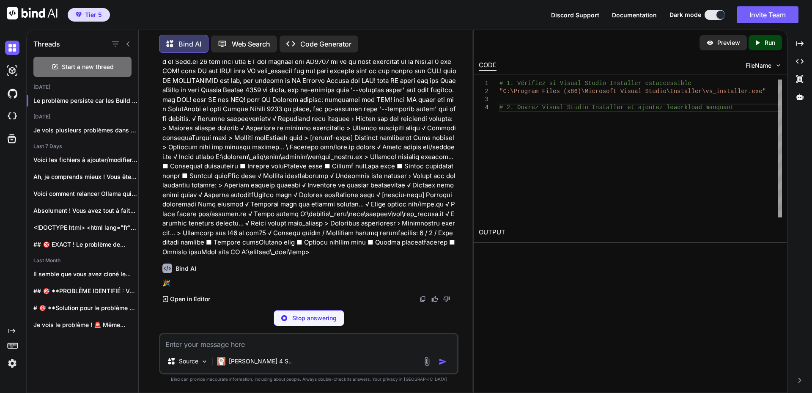
scroll to position [19444, 0]
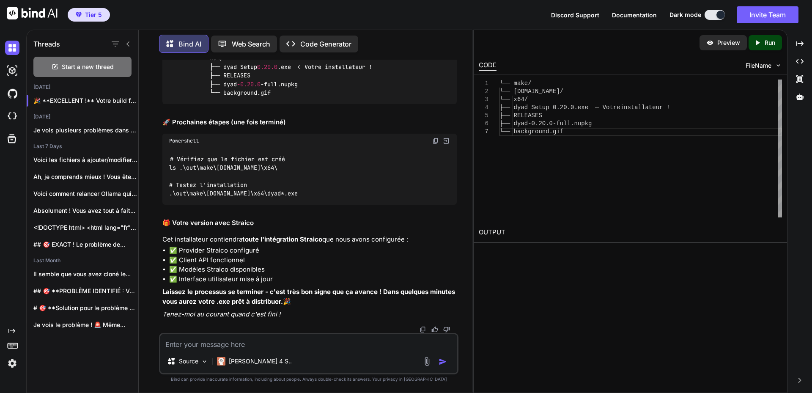
scroll to position [19867, 0]
click at [320, 240] on div "🎉 EXCELLENT ! Votre build fonctionne maintenant ! Le processus est en cours et …" at bounding box center [309, 39] width 295 height 562
click at [438, 144] on img at bounding box center [435, 141] width 7 height 7
click at [278, 275] on li "✅ Modèles Straico disponibles" at bounding box center [313, 270] width 288 height 10
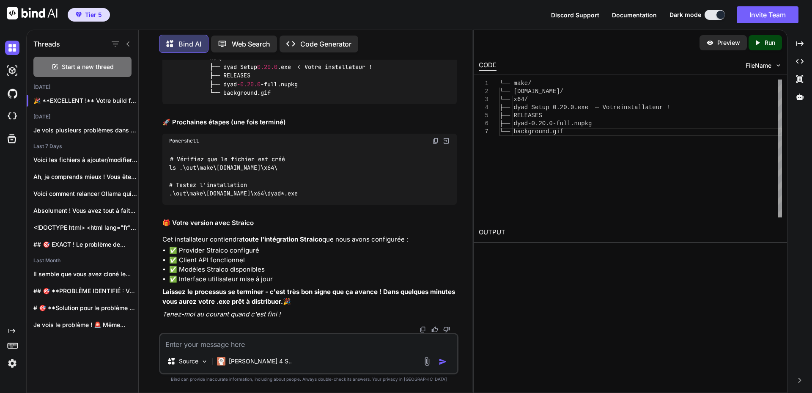
click at [252, 344] on textarea at bounding box center [308, 341] width 297 height 15
paste textarea "# Loremips dol si ametcon adi elit SE D:\eiusmod\_temp\inci> ut .\lab\etdo\magn…"
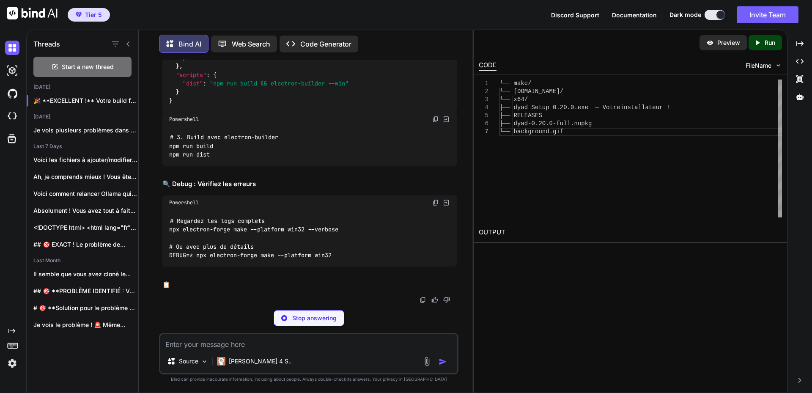
scroll to position [20372, 0]
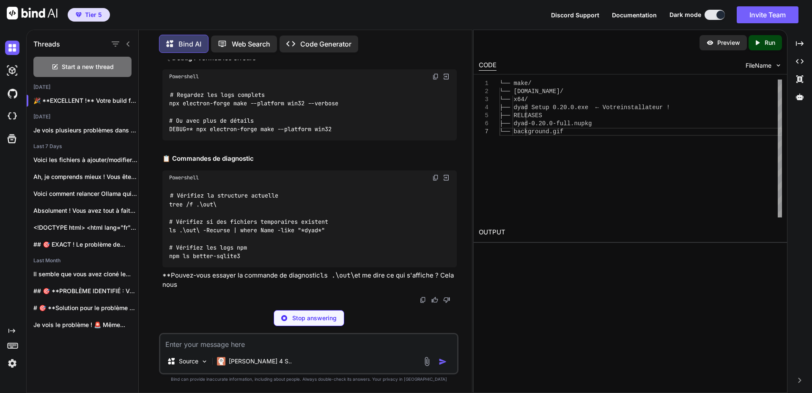
scroll to position [20499, 0]
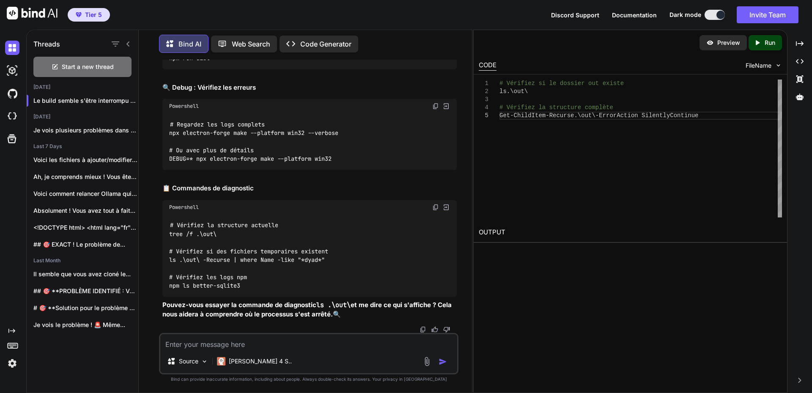
drag, startPoint x: 169, startPoint y: 248, endPoint x: 435, endPoint y: 246, distance: 266.6
drag, startPoint x: 169, startPoint y: 221, endPoint x: 360, endPoint y: 221, distance: 190.4
copy code "npm run make 2>&1 | Tee-Object -FilePath build.log"
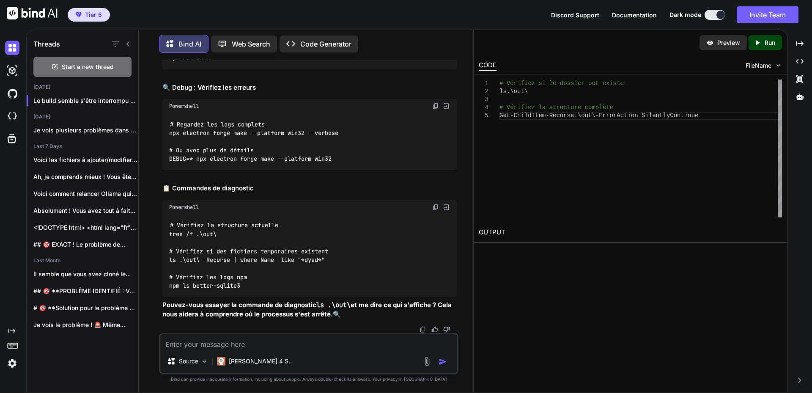
click at [208, 344] on textarea at bounding box center [308, 341] width 297 height 15
paste textarea "lor ips dolo 3>&9 | Sit-Ametco -AdipIsci elits.doe temp.inc : utl etdo Magnaal …"
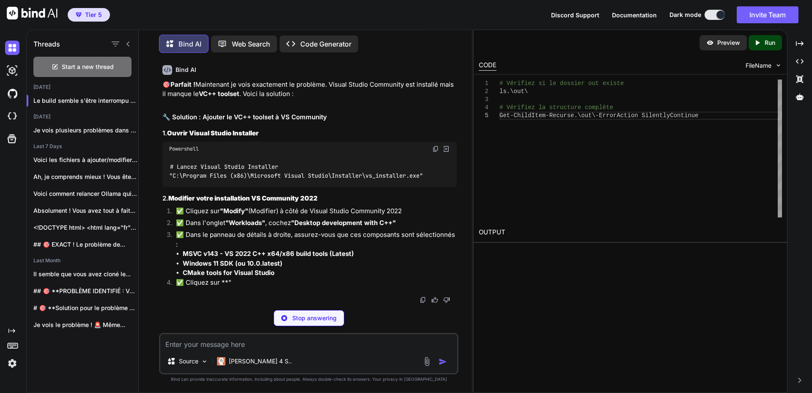
scroll to position [25503, 0]
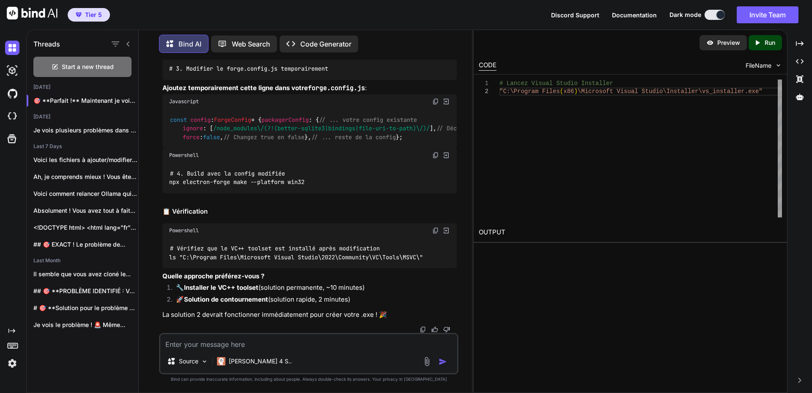
scroll to position [25714, 0]
drag, startPoint x: 446, startPoint y: 127, endPoint x: 397, endPoint y: 127, distance: 49.5
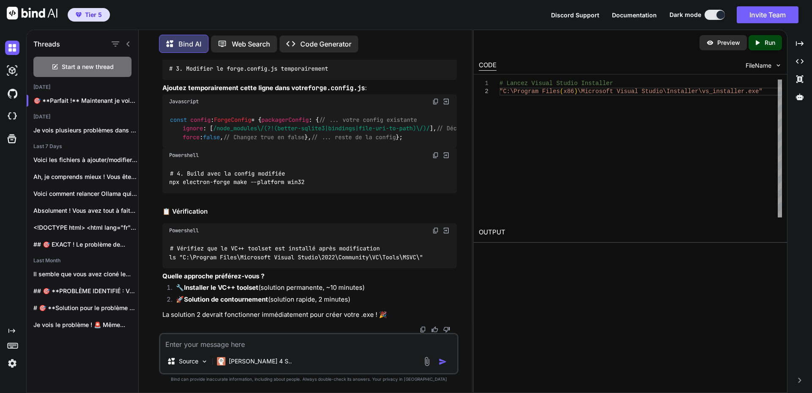
scroll to position [26138, 0]
click at [434, 234] on img at bounding box center [435, 230] width 7 height 7
click at [217, 209] on h2 "📋 Vérification" at bounding box center [309, 212] width 295 height 10
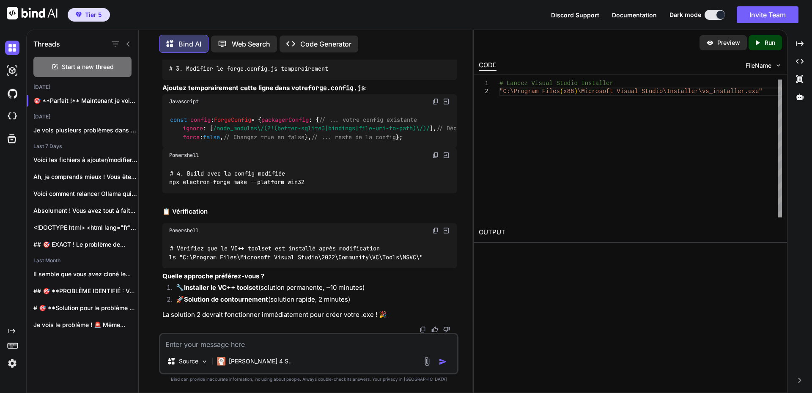
drag, startPoint x: 209, startPoint y: 189, endPoint x: 220, endPoint y: 182, distance: 12.9
drag, startPoint x: 171, startPoint y: 104, endPoint x: 336, endPoint y: 105, distance: 165.5
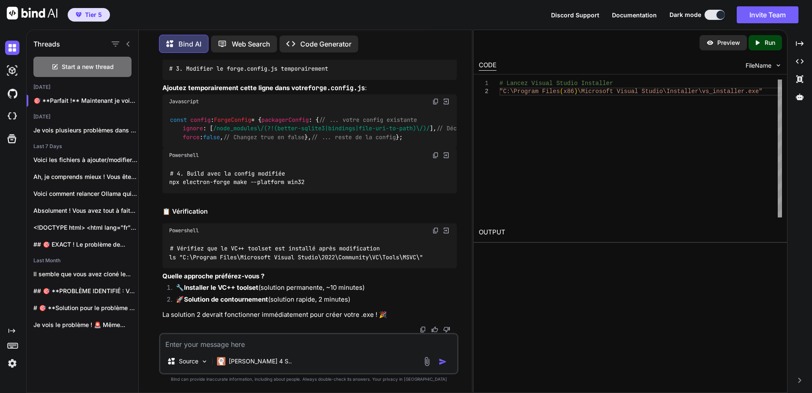
copy strong "Modifier votre installation VS Community 2022"
click at [224, 345] on textarea at bounding box center [308, 341] width 297 height 15
paste textarea "Modifier votre installation VS Community 2022"
click at [224, 345] on textarea "J'ai modifié Modifier votre installation VS Community 2022" at bounding box center [308, 341] width 297 height 15
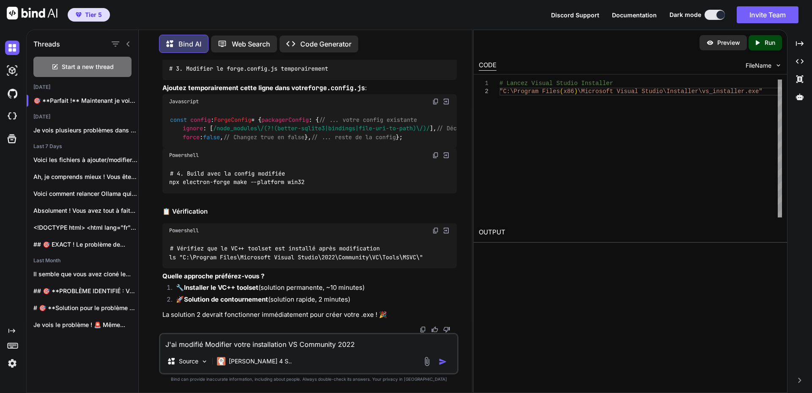
click at [224, 345] on textarea "J'ai modifié Modifier votre installation VS Community 2022" at bounding box center [308, 341] width 297 height 15
click at [344, 337] on textarea "J'ai modifié mon installation VS Community 2022" at bounding box center [308, 341] width 297 height 15
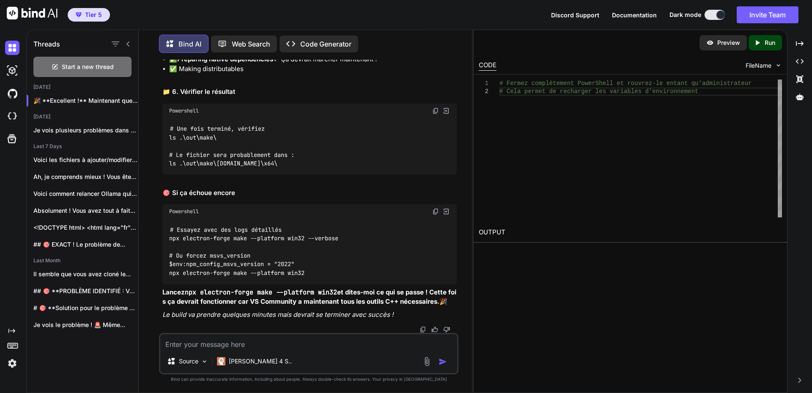
scroll to position [26494, 0]
drag, startPoint x: 320, startPoint y: 198, endPoint x: 344, endPoint y: 196, distance: 23.7
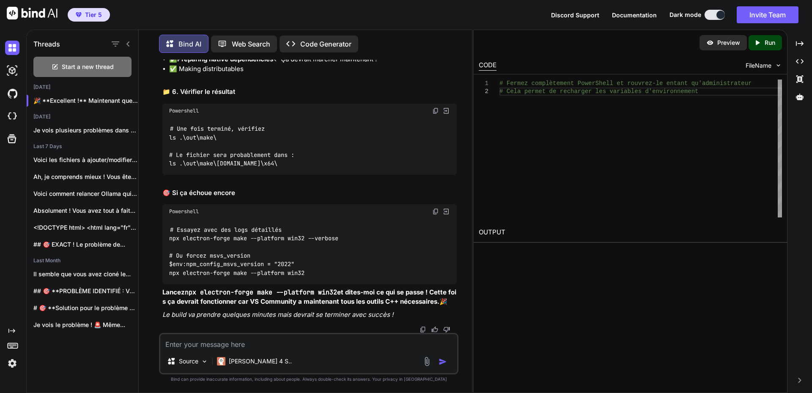
click at [228, 339] on textarea at bounding box center [308, 341] width 297 height 15
paste textarea "PS C:\WINDOWS\system32> cd C:\inetpub\_eric\dyad PS C:\inetpub\_eric\dyad> PS C…"
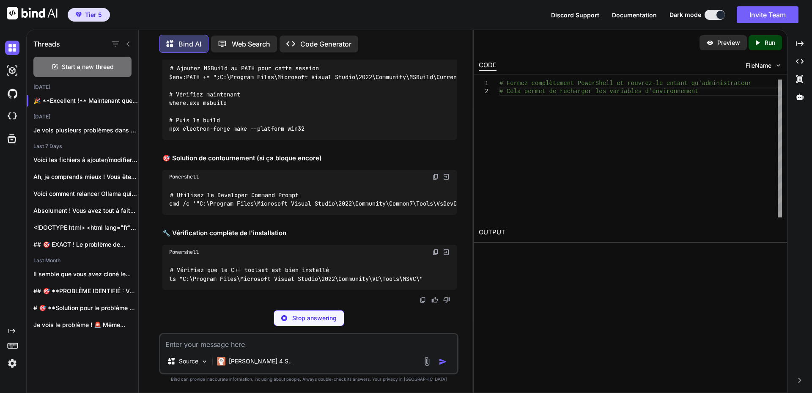
scroll to position [27313, 0]
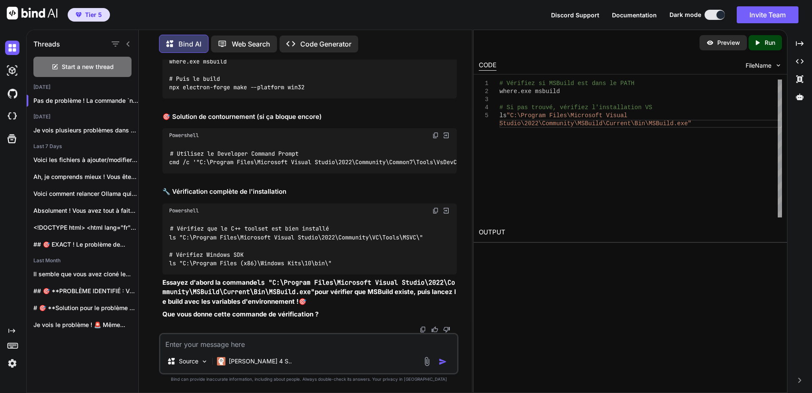
click at [270, 342] on textarea at bounding box center [308, 341] width 297 height 15
paste textarea "LO I:\DOLORSI\ametco10> ad E:\seddoei\_temp\inci UT L:\etdolor\_magn\aliq> EN A…"
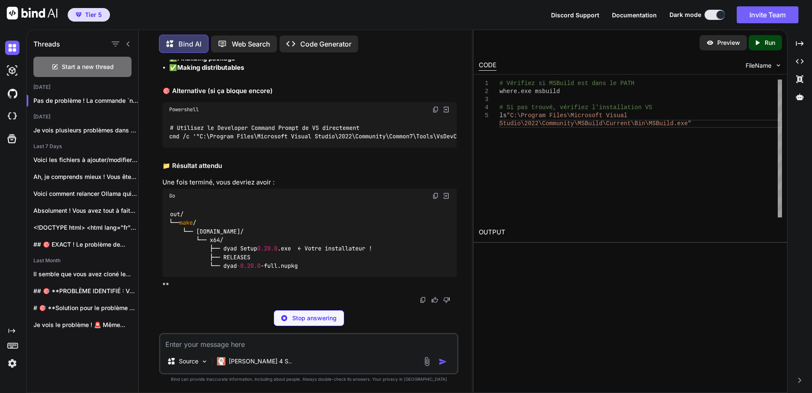
scroll to position [28126, 0]
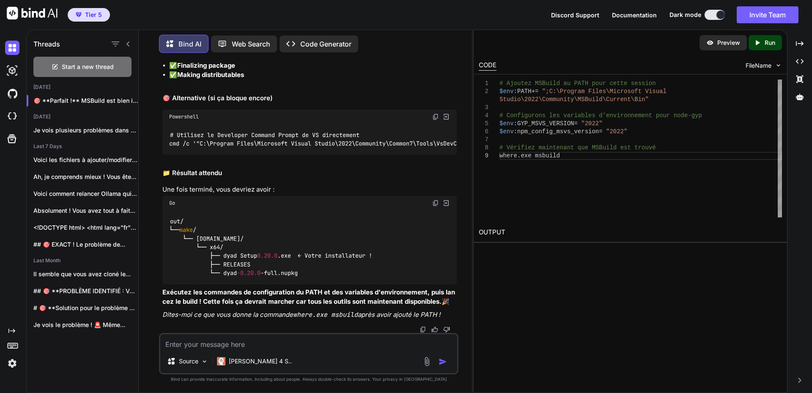
drag, startPoint x: 295, startPoint y: 256, endPoint x: 299, endPoint y: 252, distance: 6.0
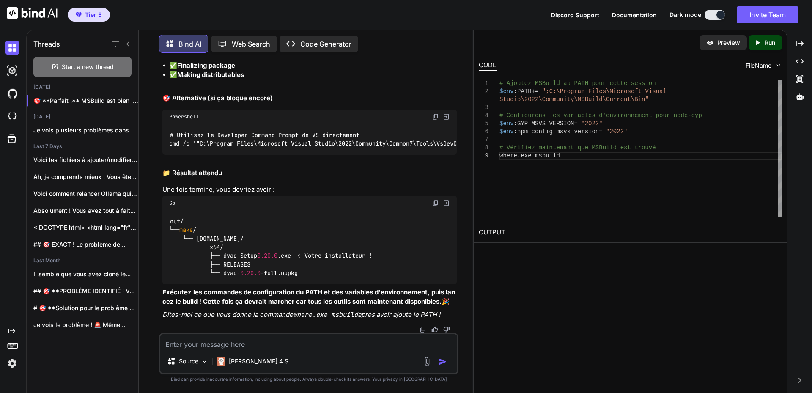
scroll to position [28422, 0]
drag, startPoint x: 250, startPoint y: 345, endPoint x: 255, endPoint y: 342, distance: 5.5
click at [250, 345] on textarea at bounding box center [308, 341] width 297 height 15
paste textarea "lor ipsumdol-sitam cons --adipisci eli97 sed doei Tempori utl etdolo "magn-aliq…"
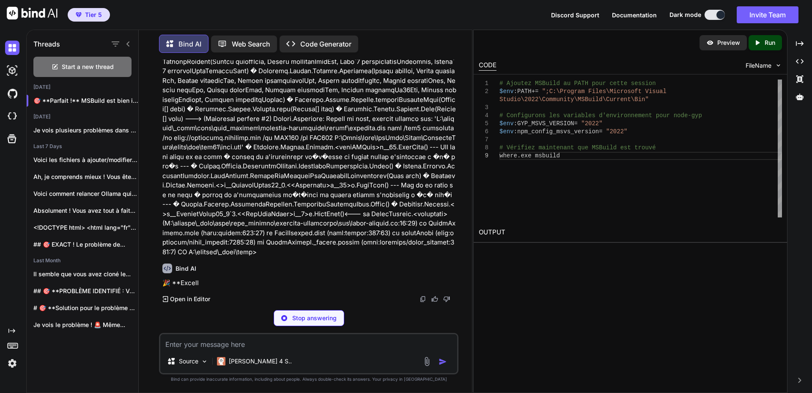
scroll to position [29282, 0]
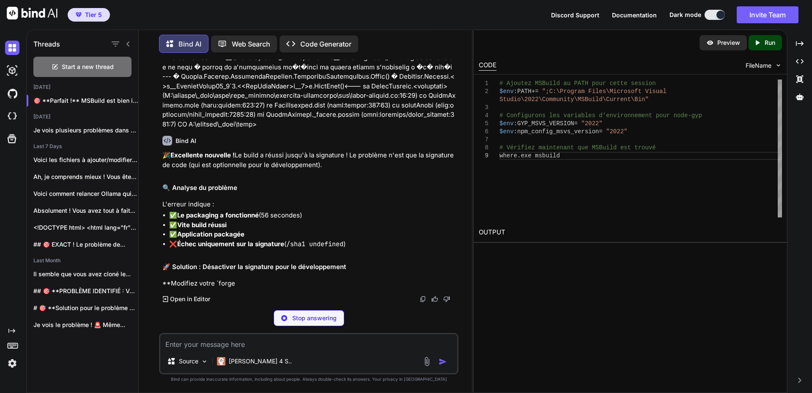
drag, startPoint x: 273, startPoint y: 300, endPoint x: 363, endPoint y: 290, distance: 91.0
click at [273, 170] on p "🎉 Excellente nouvelle ! Le build a réussi jusqu'à la signature ! Le problème n'…" at bounding box center [309, 160] width 295 height 19
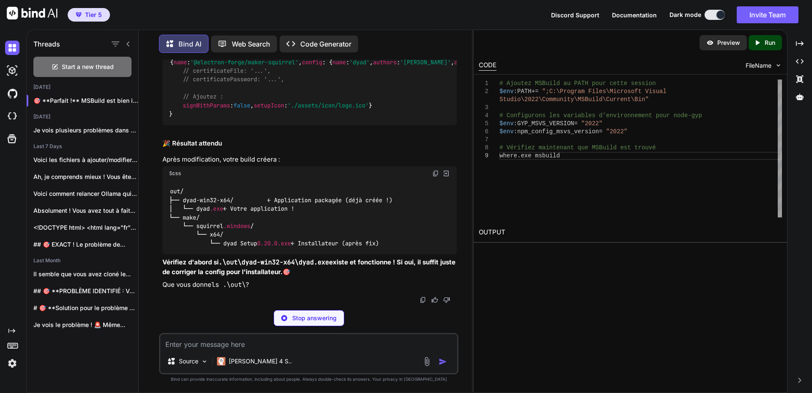
scroll to position [29747, 0]
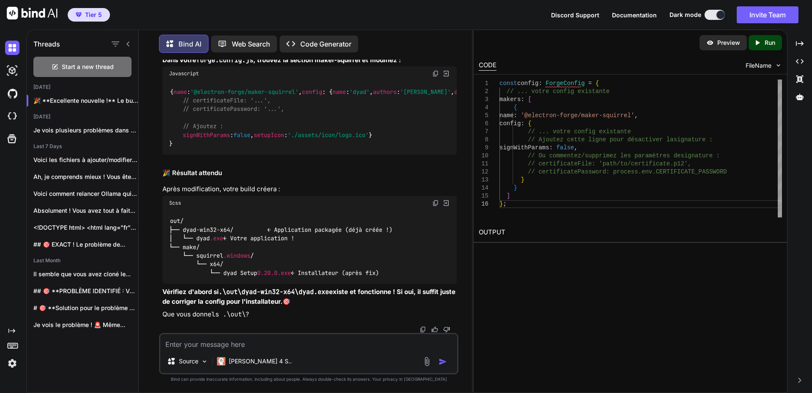
drag, startPoint x: 170, startPoint y: 198, endPoint x: 367, endPoint y: 200, distance: 197.2
click at [231, 342] on textarea at bounding box center [308, 341] width 297 height 15
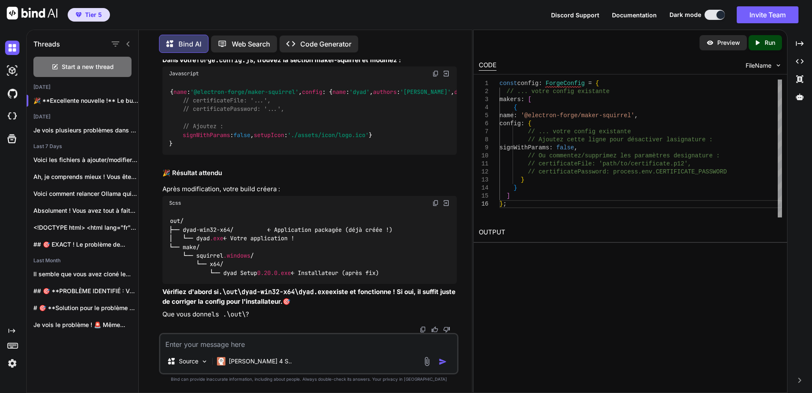
paste textarea "lor ips dolor sit amet Consect adi elitse "doei-tempori". Utla etdo magn aliqua…"
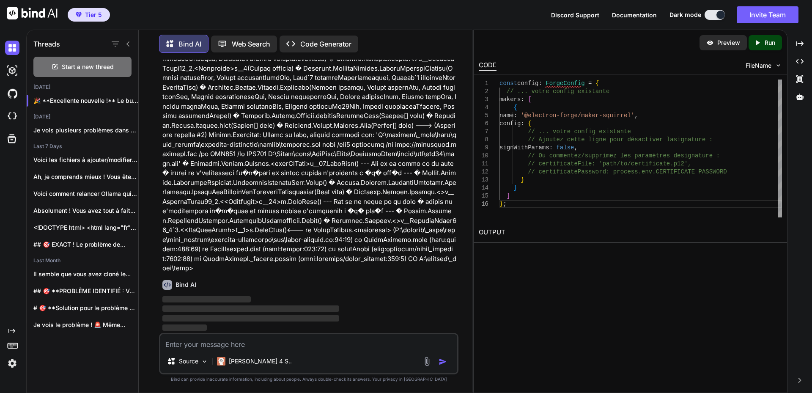
scroll to position [30510, 0]
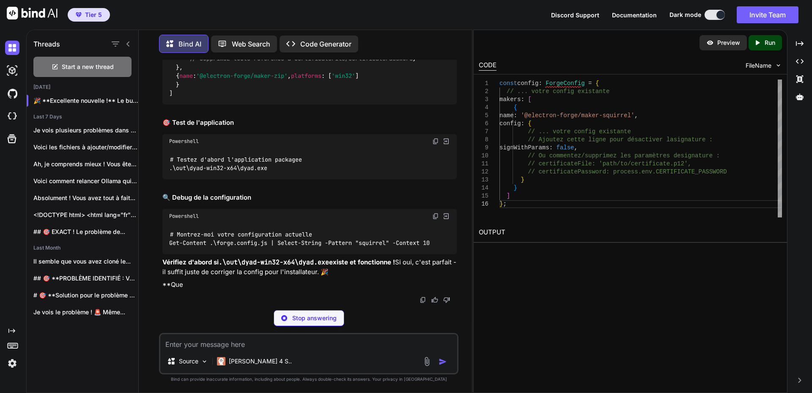
scroll to position [32007, 0]
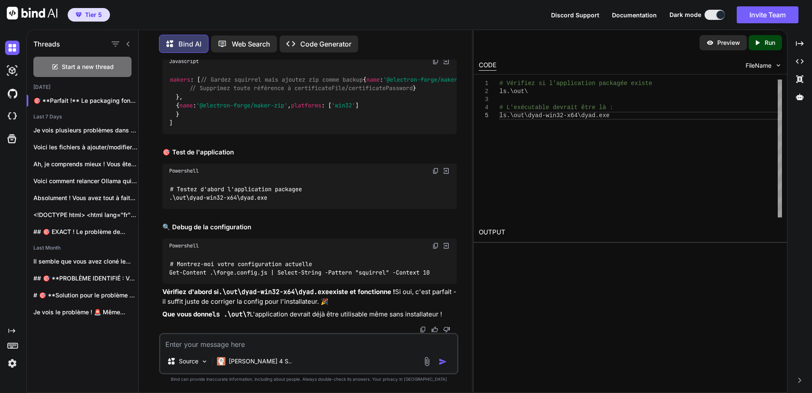
click at [251, 344] on textarea at bounding box center [308, 341] width 297 height 15
paste textarea "# Vérifiez si l'application packagée existe PS C:\inetpub\_eric\dyad> ls .\out\…"
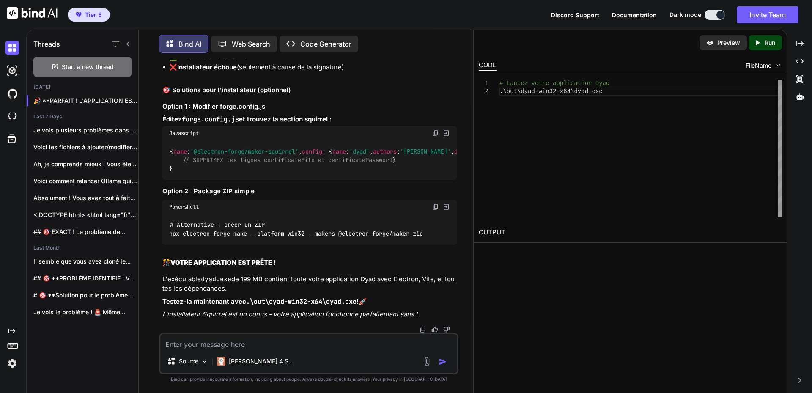
scroll to position [33272, 0]
click at [182, 123] on strong "Éditez forge.config.js et trouvez la section squirrel :" at bounding box center [246, 119] width 169 height 8
drag, startPoint x: 184, startPoint y: 159, endPoint x: 308, endPoint y: 156, distance: 124.0
click at [308, 156] on div "{ name : '@electron-forge/maker-squirrel' , config : { name : 'dyad' , authors …" at bounding box center [309, 159] width 295 height 39
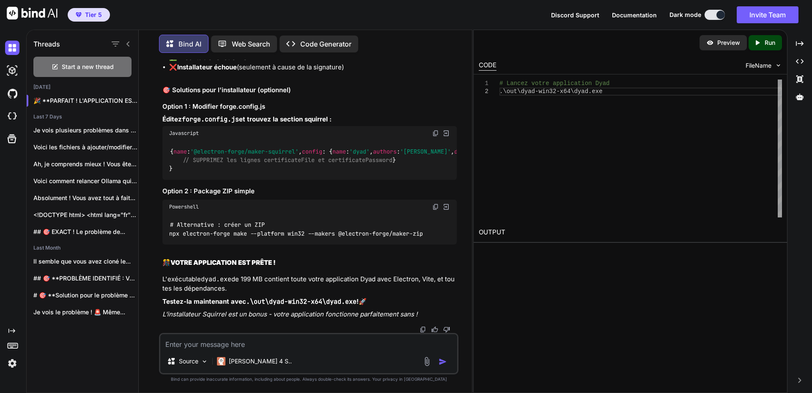
scroll to position [33272, 0]
drag, startPoint x: 220, startPoint y: 147, endPoint x: 284, endPoint y: 147, distance: 64.3
click at [284, 112] on h3 "Option 1 : Modifier forge.config.js" at bounding box center [309, 107] width 295 height 10
click at [211, 341] on textarea at bounding box center [308, 341] width 297 height 15
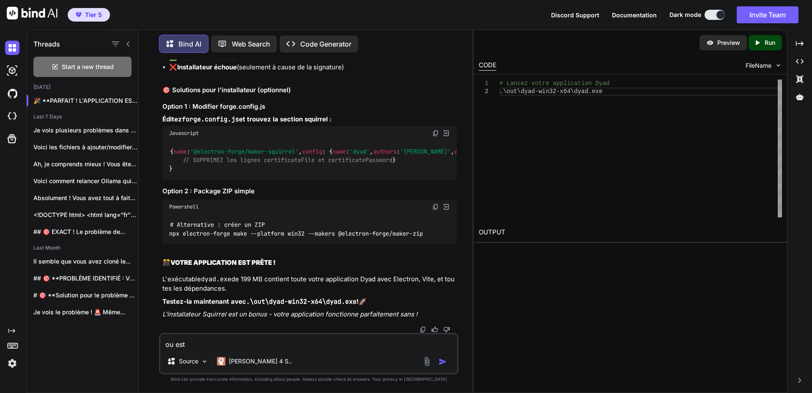
paste textarea "forge.config.js"
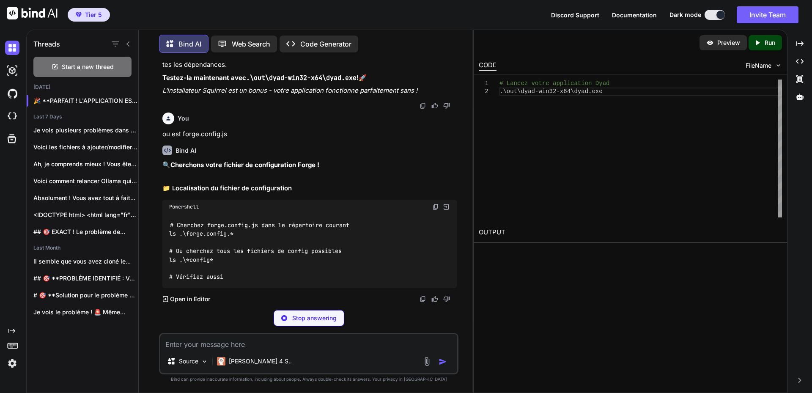
scroll to position [33547, 0]
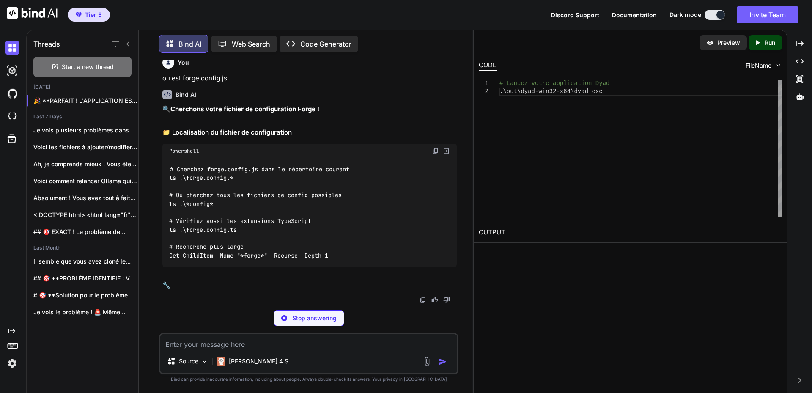
click at [436, 154] on img at bounding box center [435, 151] width 7 height 7
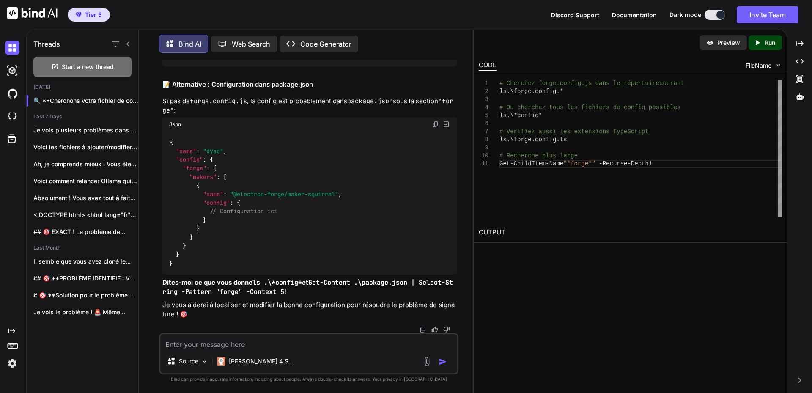
drag, startPoint x: 215, startPoint y: 342, endPoint x: 243, endPoint y: 341, distance: 28.4
click at [215, 342] on textarea at bounding box center [308, 341] width 297 height 15
paste textarea "# Loremips dolor.sitame.co adip el seddoeiusm tempori UT L:\etdolor\_magn\aliq>…"
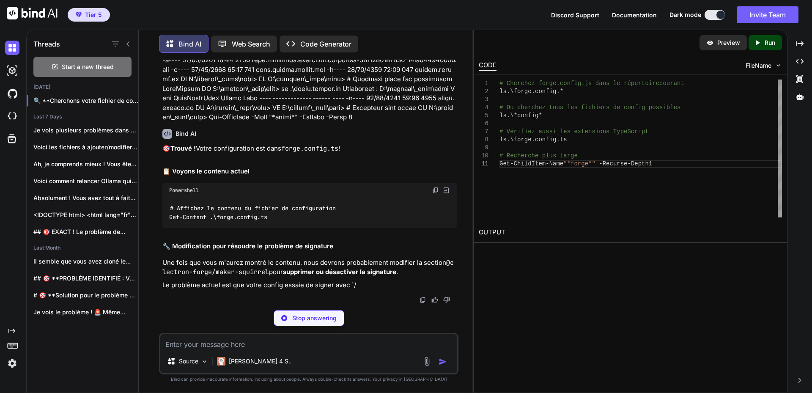
scroll to position [34485, 0]
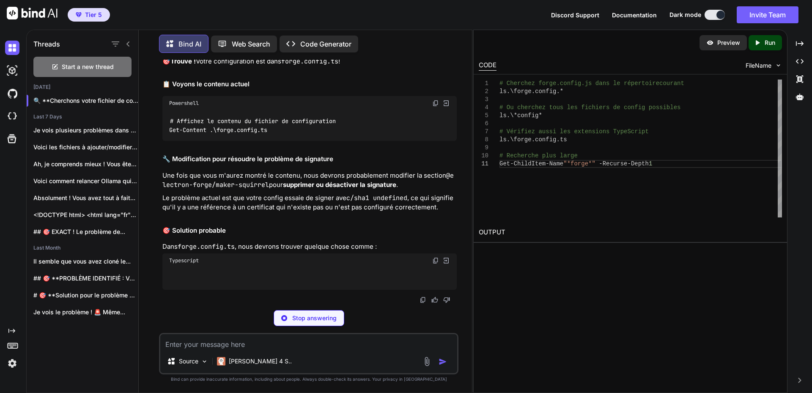
click at [437, 107] on img at bounding box center [435, 103] width 7 height 7
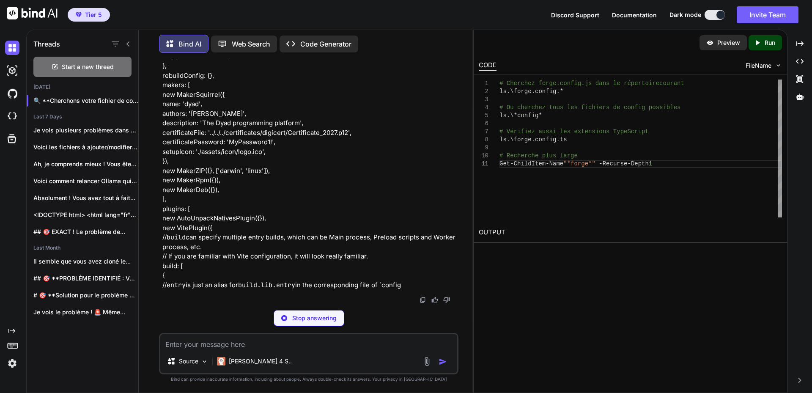
drag, startPoint x: 209, startPoint y: 345, endPoint x: 223, endPoint y: 341, distance: 14.5
click at [209, 345] on textarea at bounding box center [308, 341] width 297 height 15
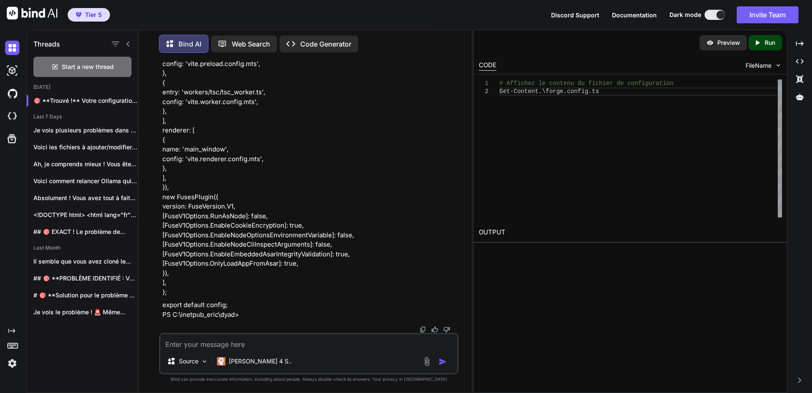
scroll to position [34648, 0]
paste textarea "# Affichez le contenu du fichier de configuration PS C:\inetpub\_eric\dyad> Get…"
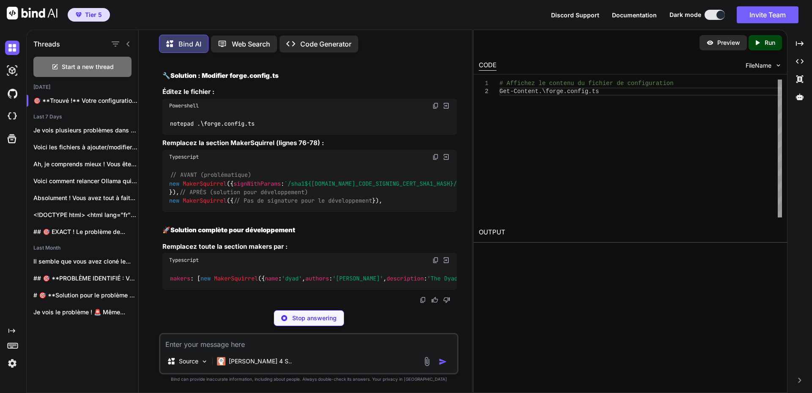
scroll to position [34684, 0]
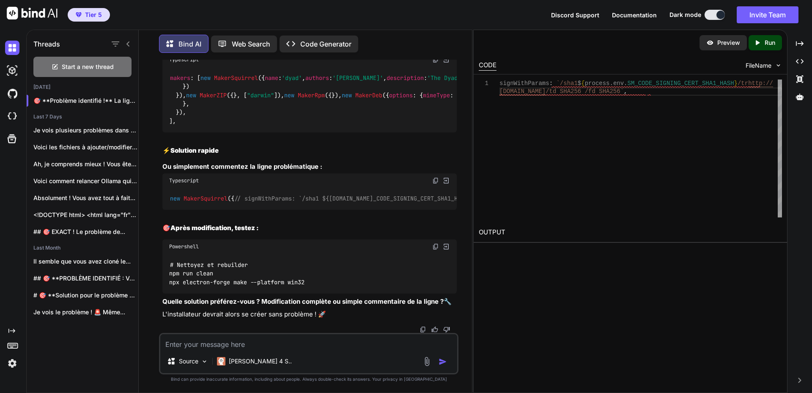
scroll to position [36212, 0]
drag, startPoint x: 170, startPoint y: 171, endPoint x: 252, endPoint y: 182, distance: 82.3
click at [308, 35] on h2 "🚀 Solution complète pour développement" at bounding box center [309, 30] width 295 height 10
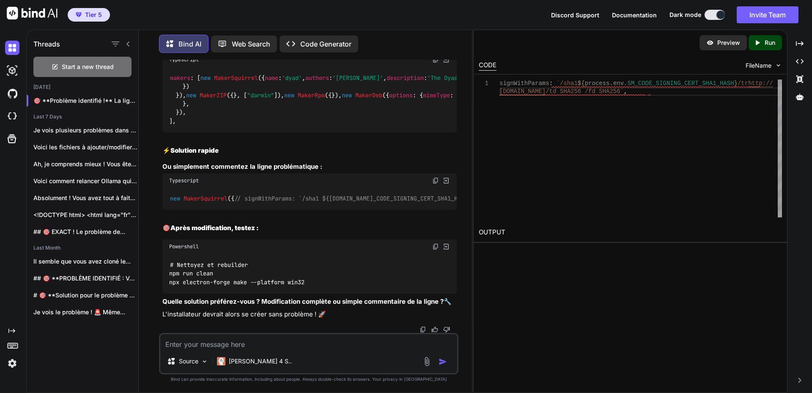
click at [437, 248] on img at bounding box center [435, 246] width 7 height 7
